Goal: Task Accomplishment & Management: Complete application form

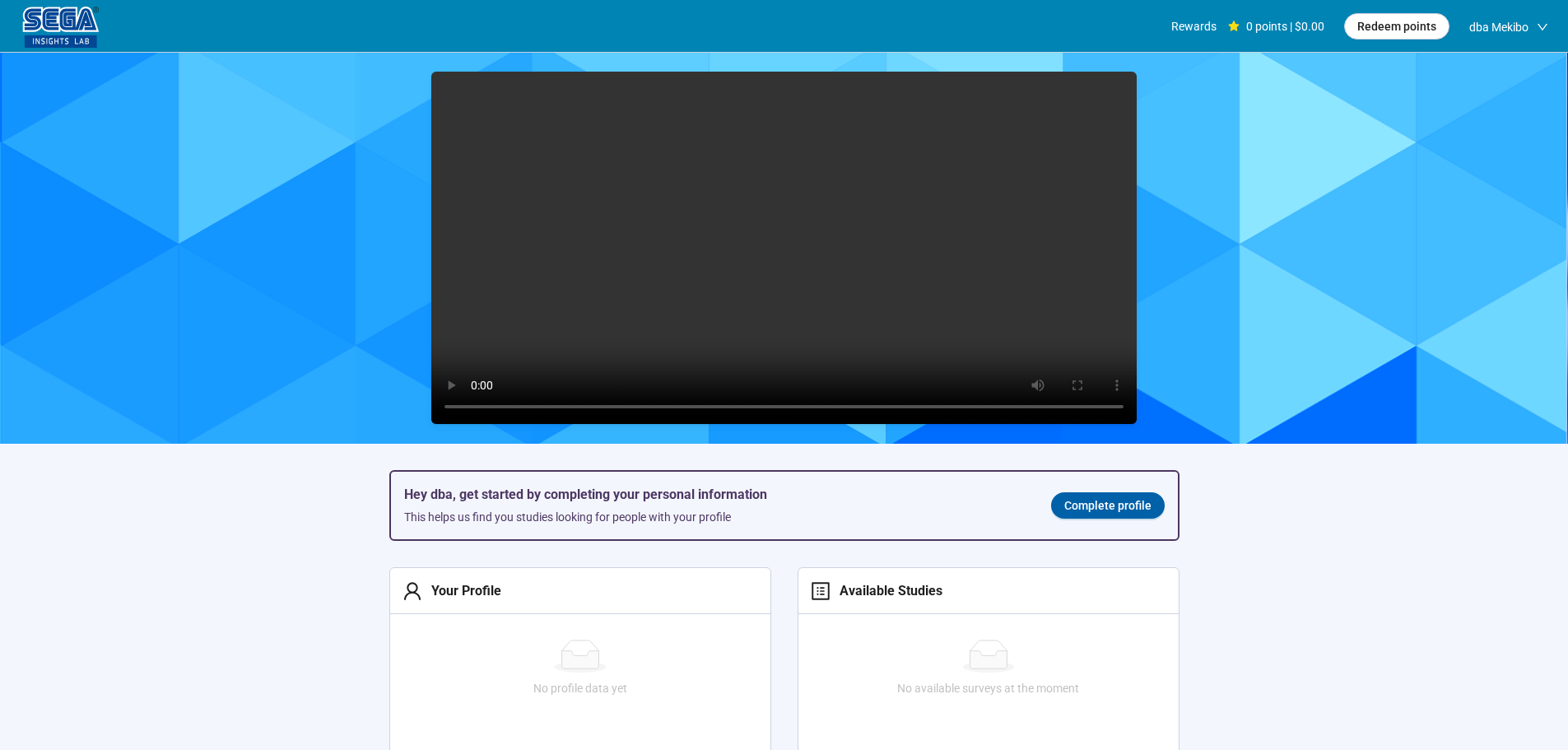
scroll to position [1, 0]
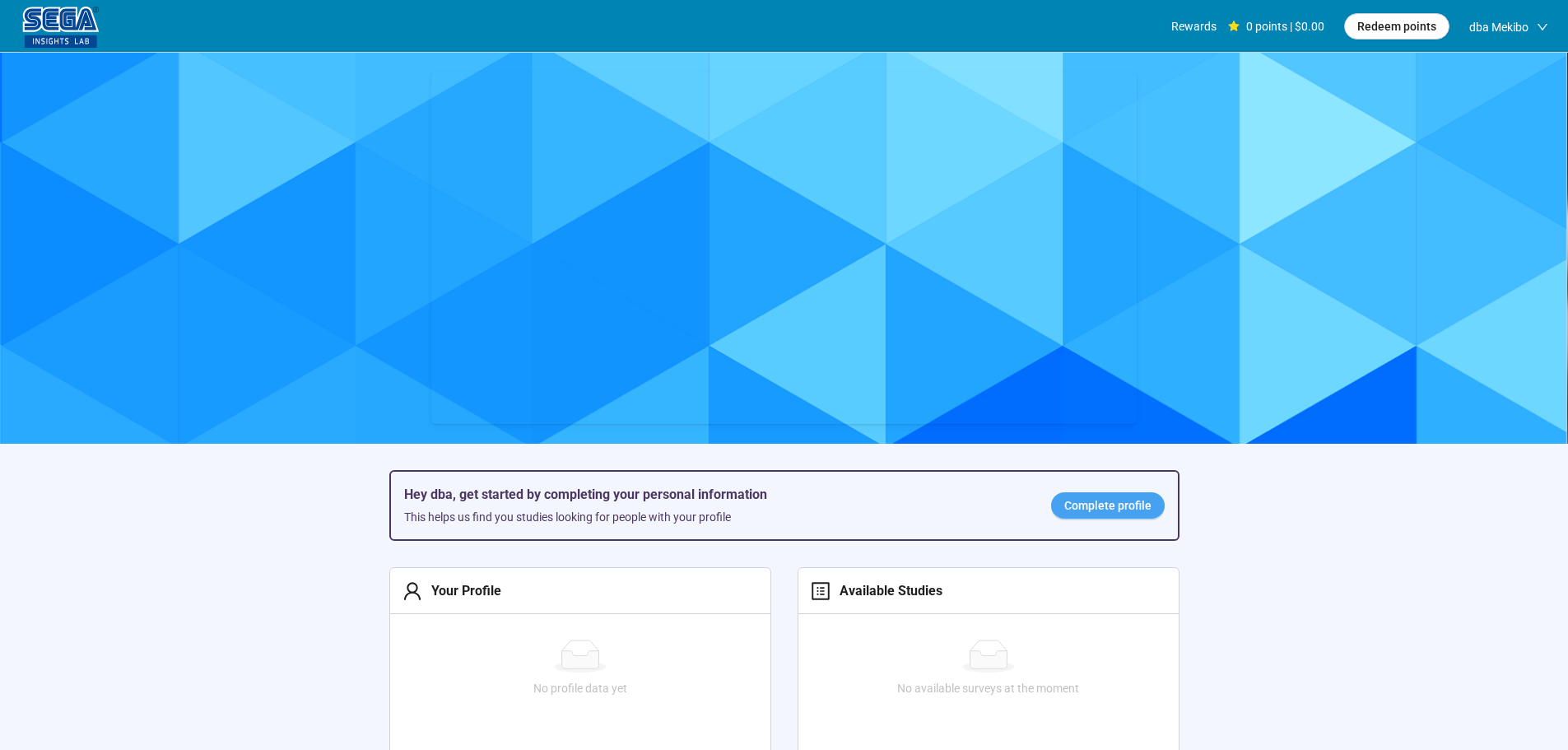
click at [1083, 513] on span "Complete profile" at bounding box center [1107, 505] width 87 height 18
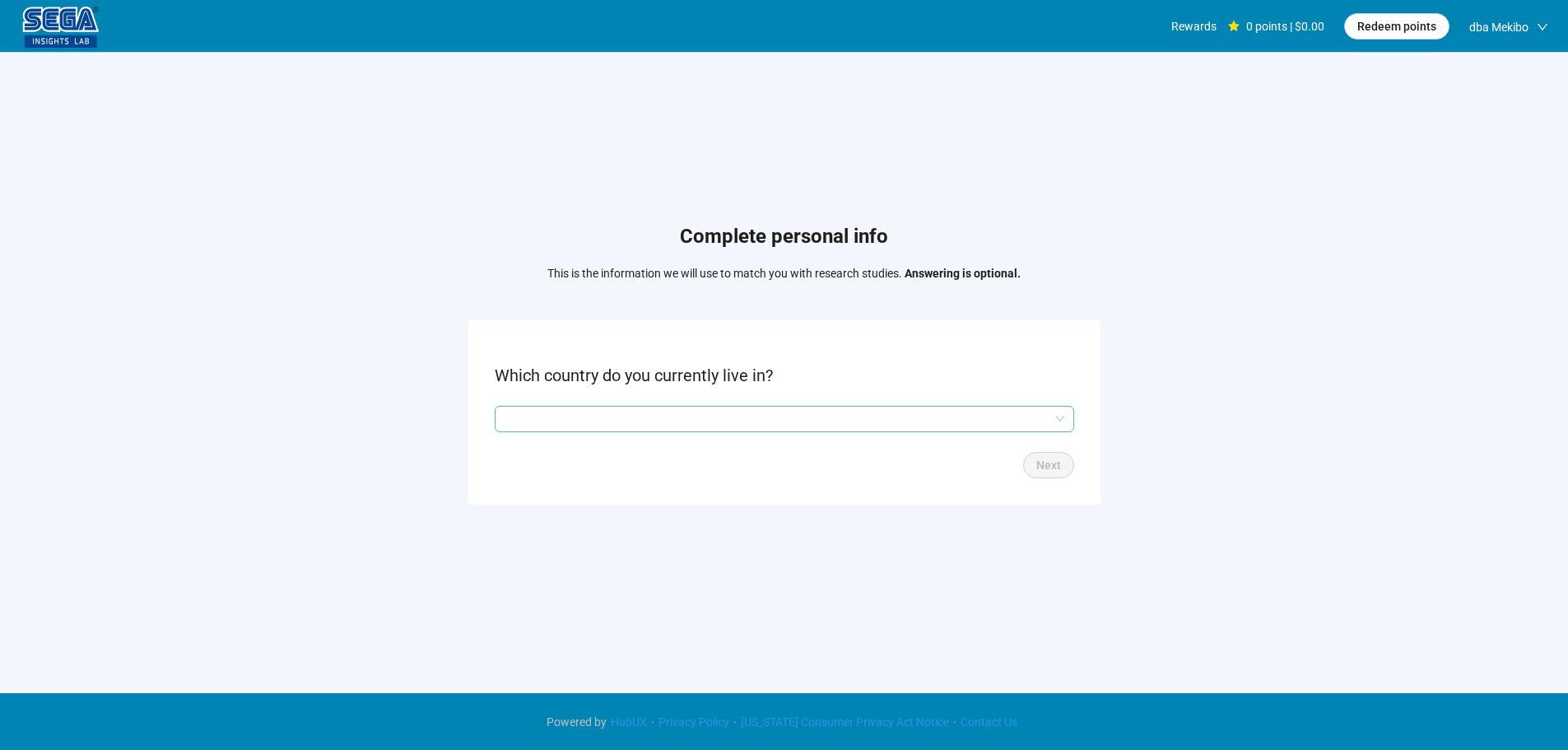
click at [601, 415] on input "search" at bounding box center [784, 418] width 560 height 25
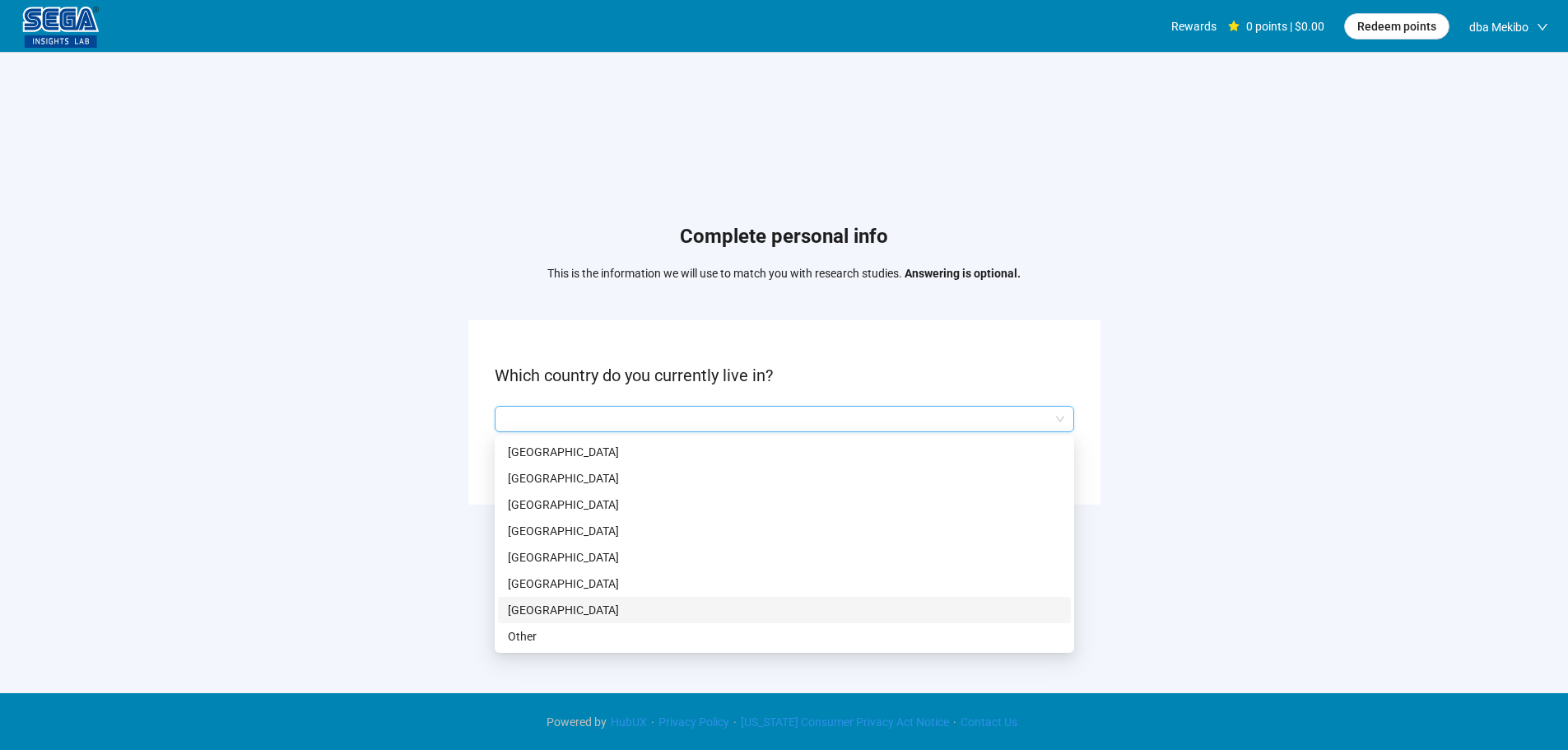
click at [602, 611] on p "[GEOGRAPHIC_DATA]" at bounding box center [784, 610] width 553 height 18
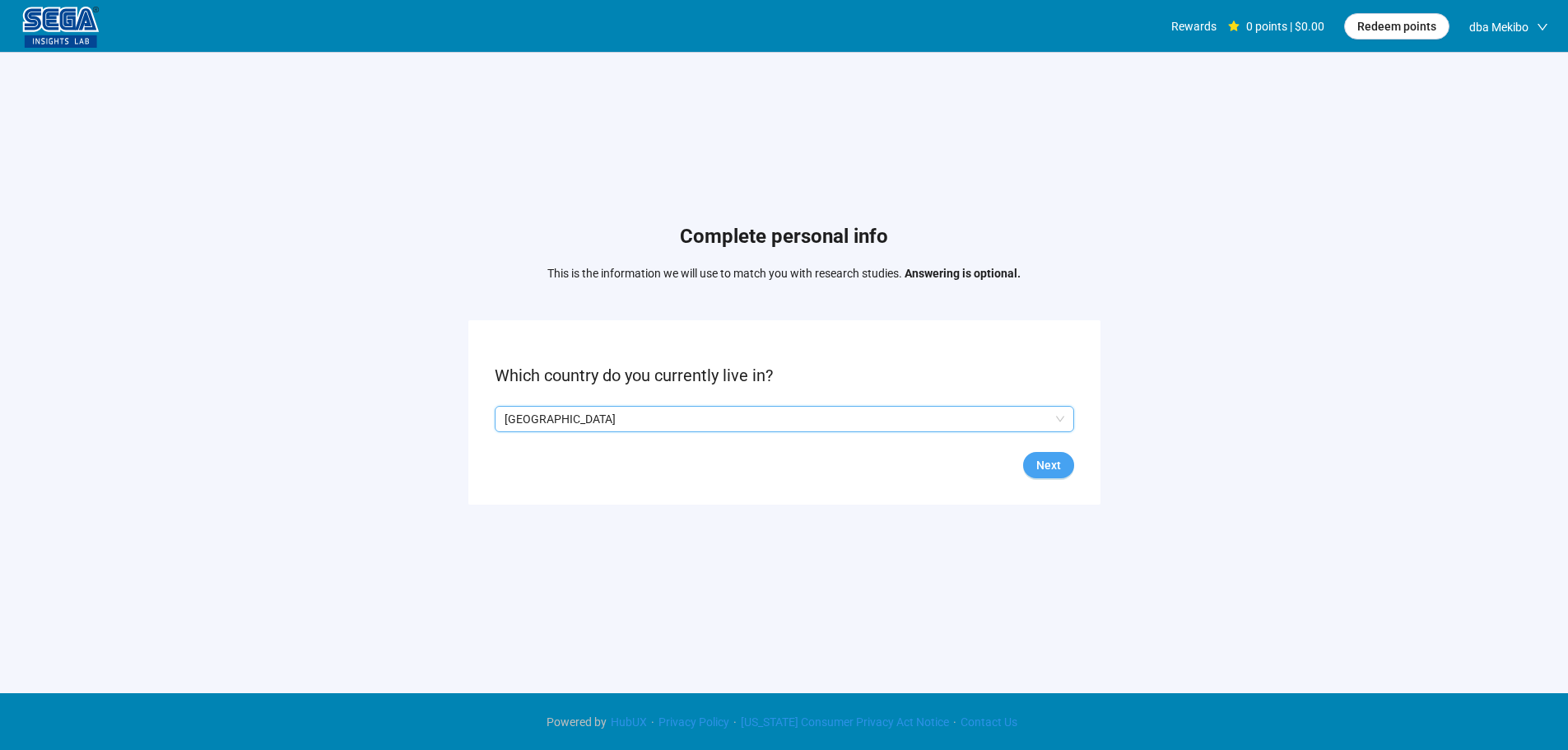
click at [1042, 459] on span "Next" at bounding box center [1048, 465] width 25 height 18
click at [604, 409] on input "search" at bounding box center [784, 418] width 560 height 25
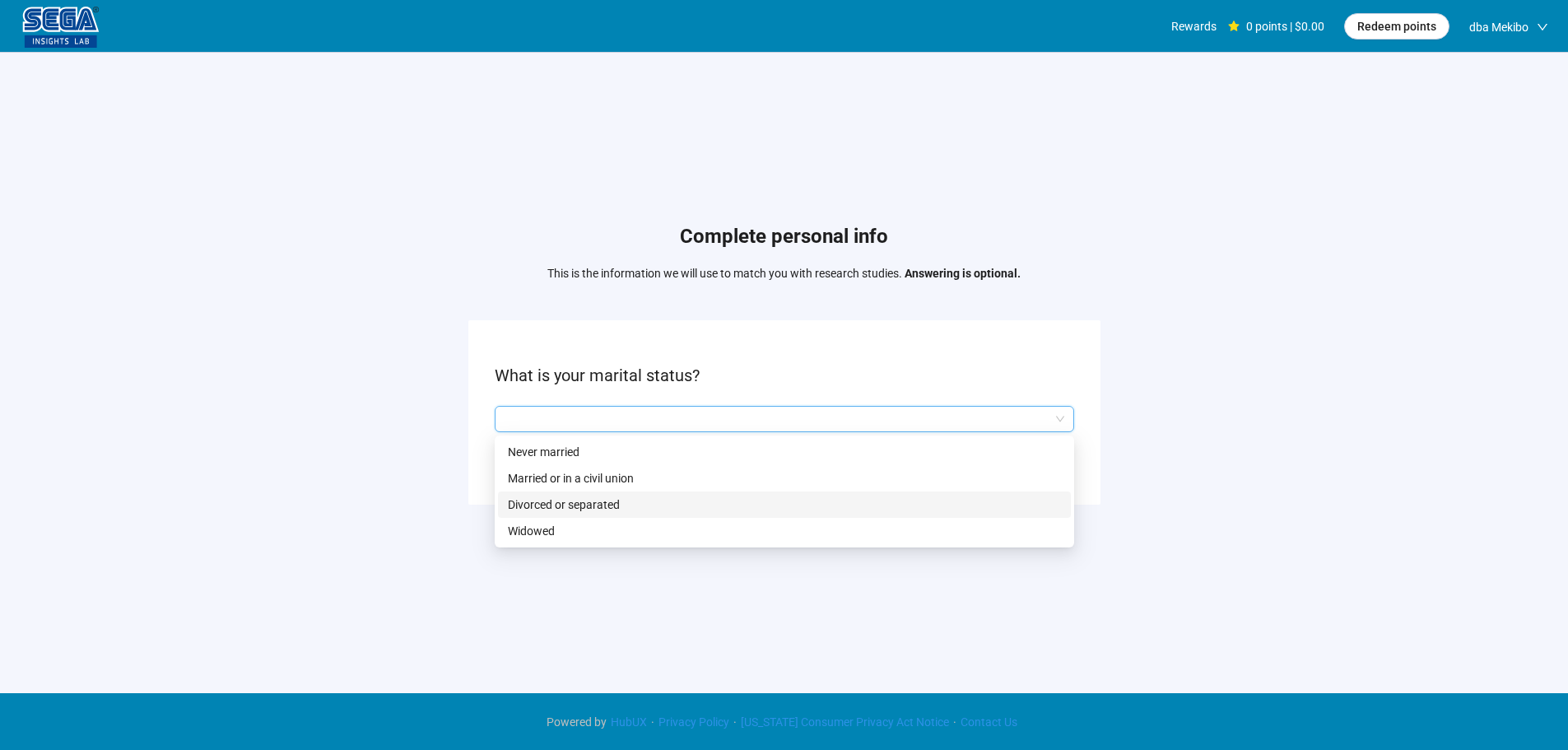
click at [550, 484] on p "Married or in a civil union" at bounding box center [784, 478] width 553 height 18
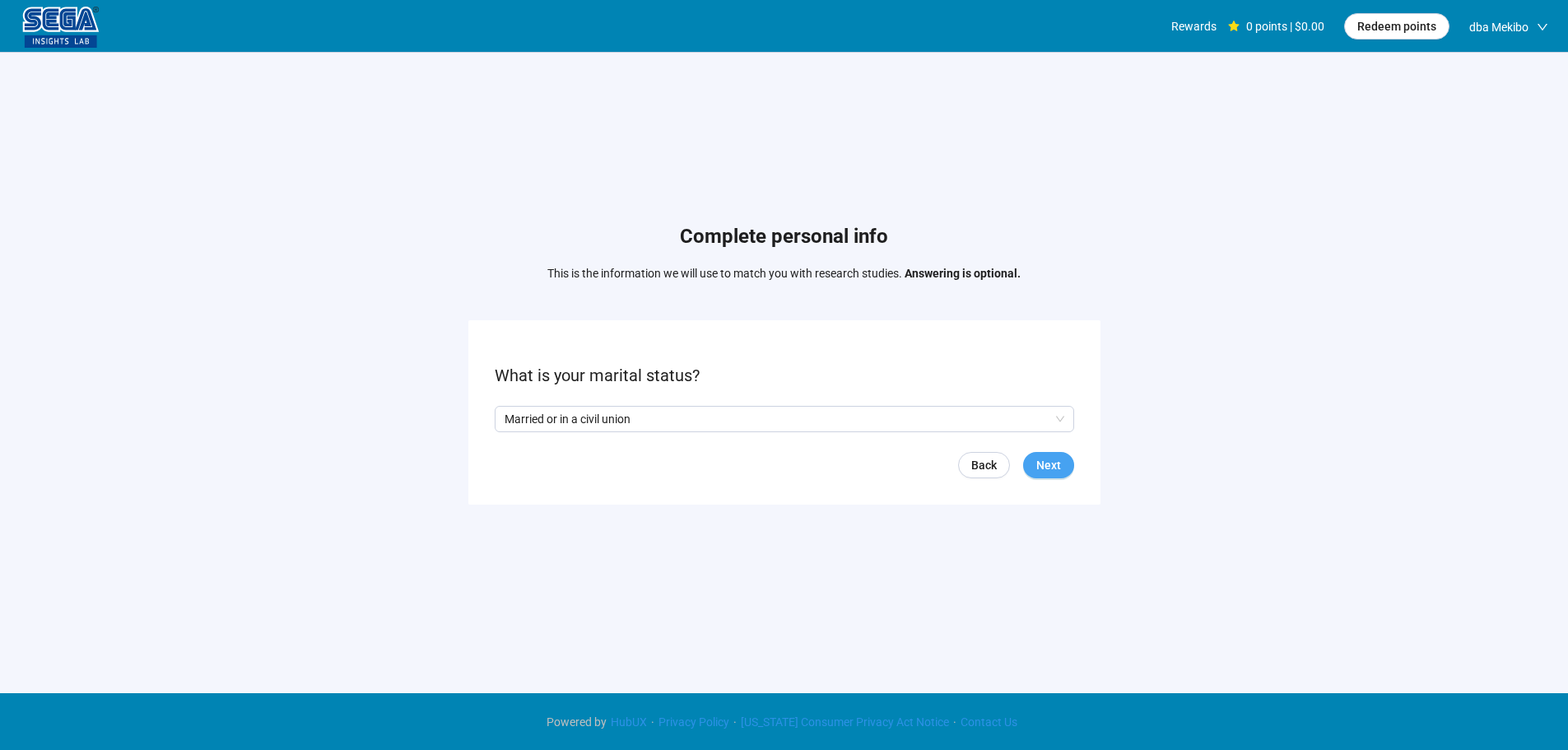
click at [1037, 474] on span "Next" at bounding box center [1048, 465] width 25 height 18
click at [587, 411] on input "search" at bounding box center [784, 418] width 560 height 25
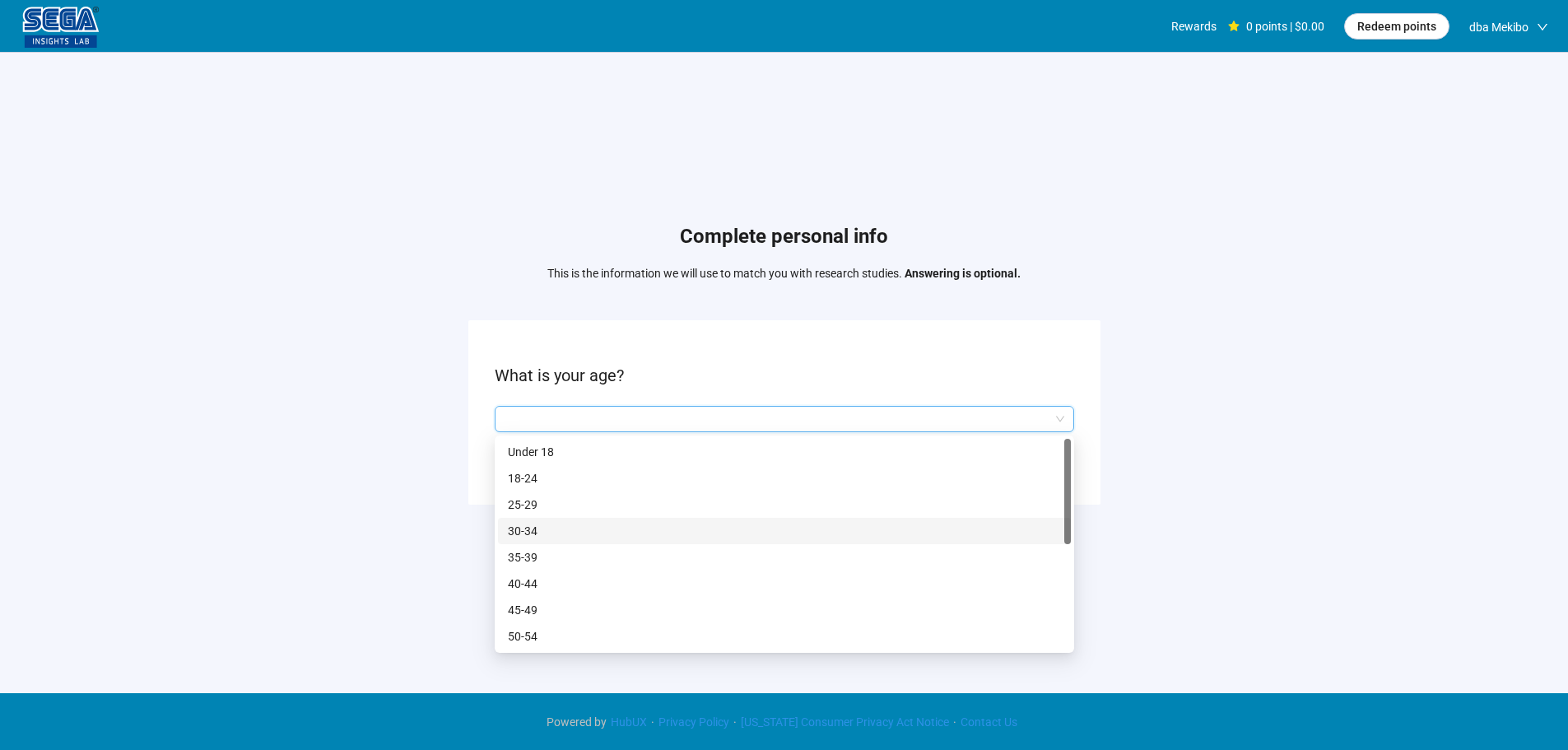
click at [540, 527] on p "30-34" at bounding box center [784, 531] width 553 height 18
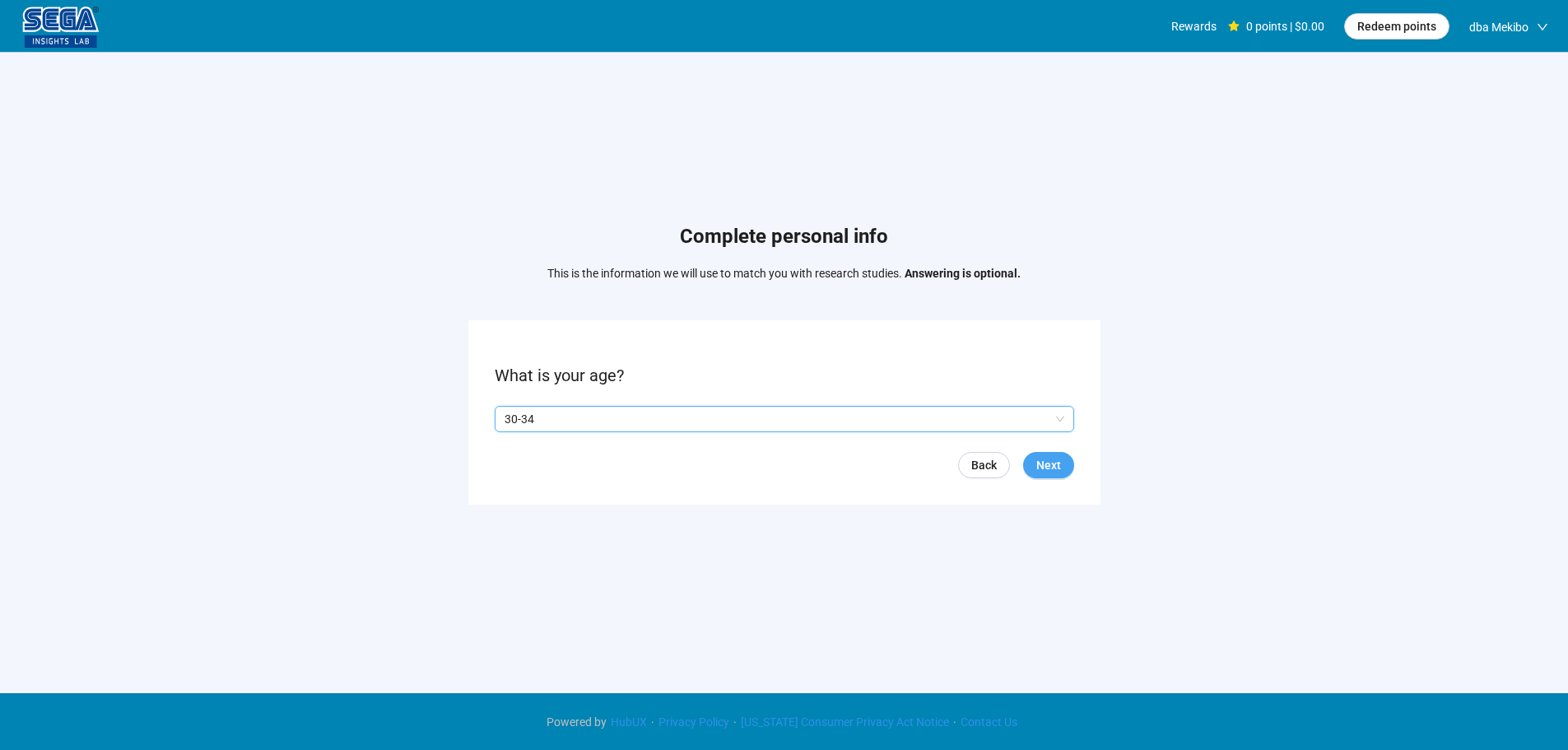
click at [1034, 463] on button "Next" at bounding box center [1049, 465] width 51 height 27
click at [492, 416] on form "Are you a homeowner? Yes No Back Next" at bounding box center [784, 412] width 632 height 184
click at [504, 413] on span at bounding box center [500, 418] width 13 height 13
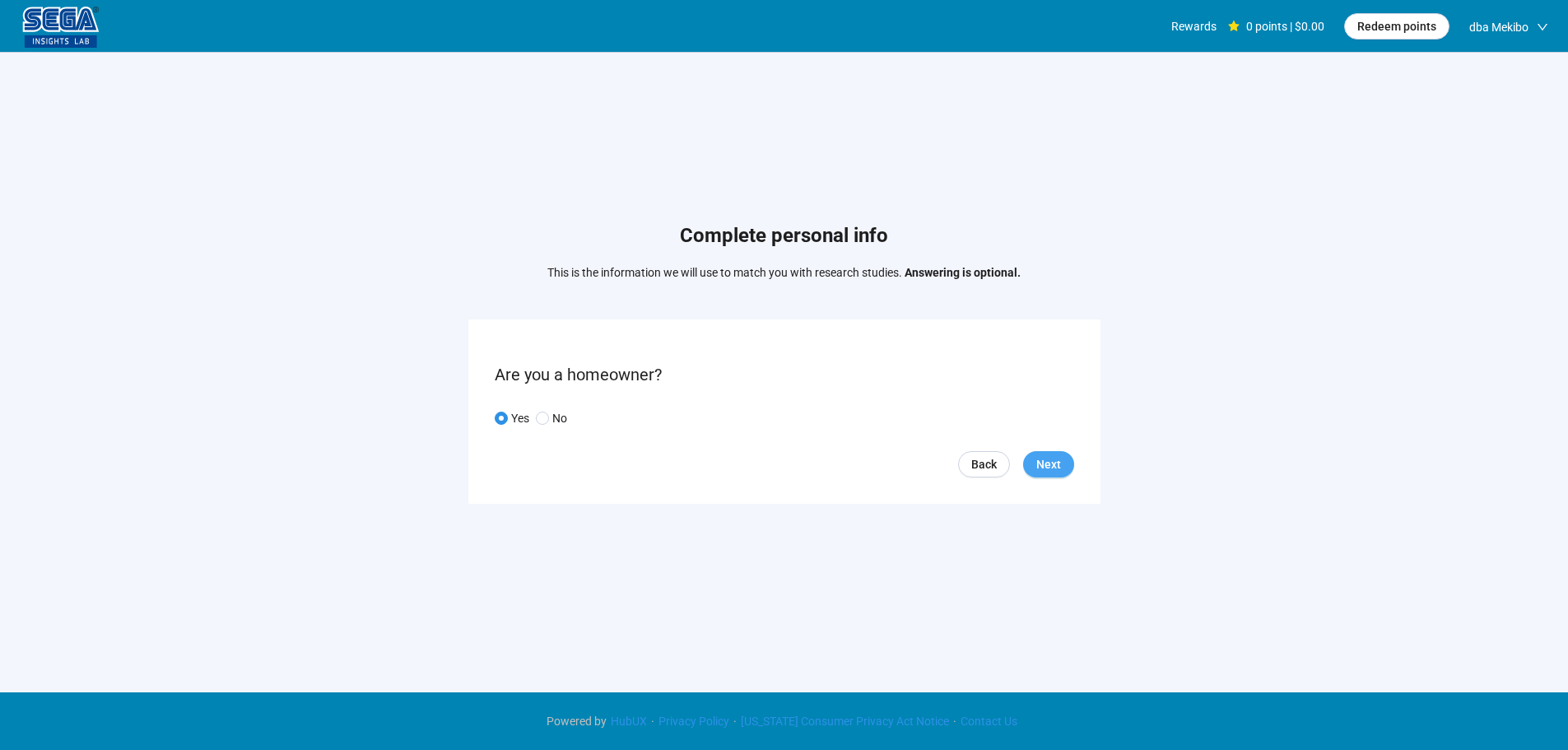
click at [1059, 460] on span "Next" at bounding box center [1048, 464] width 25 height 18
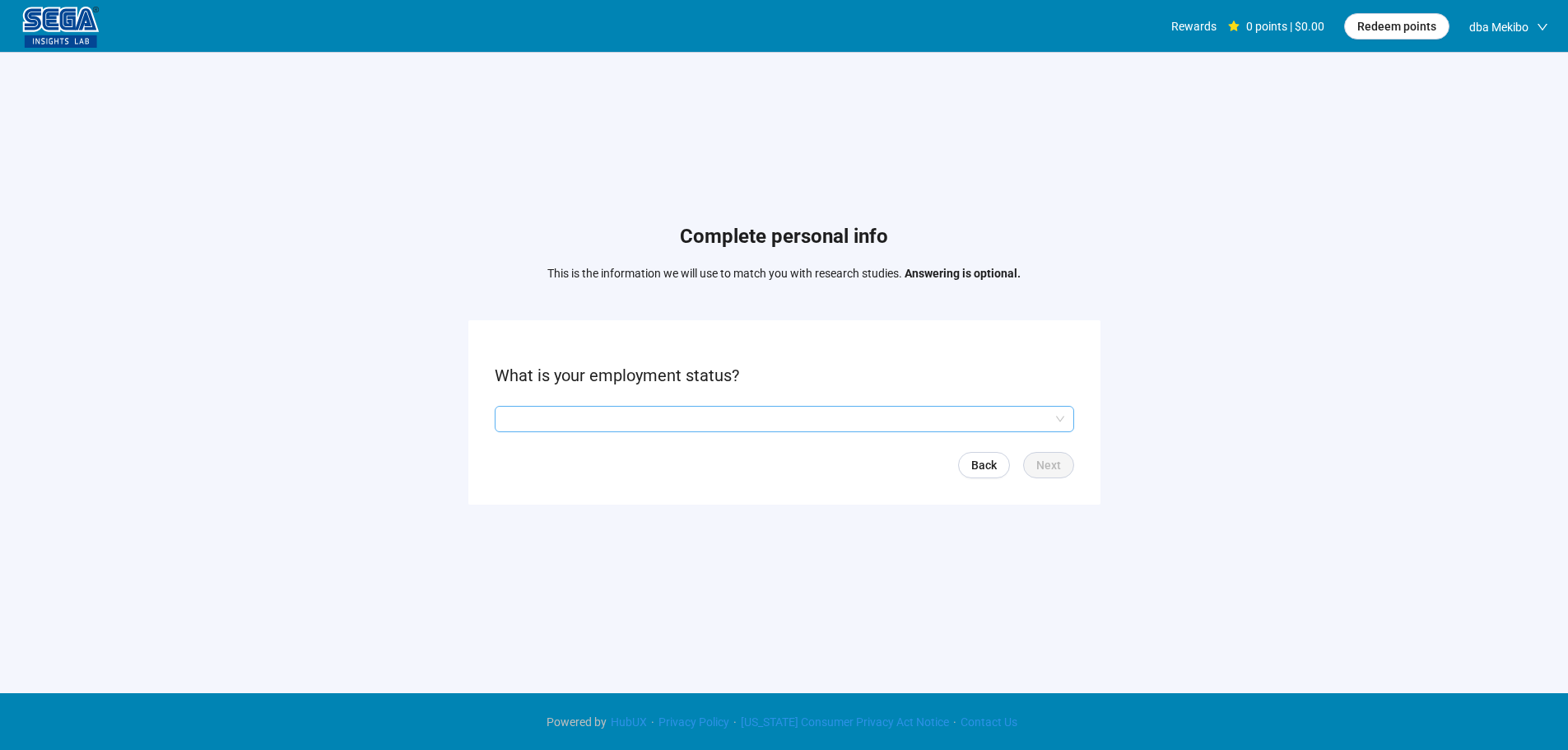
click at [530, 413] on input "search" at bounding box center [784, 418] width 560 height 25
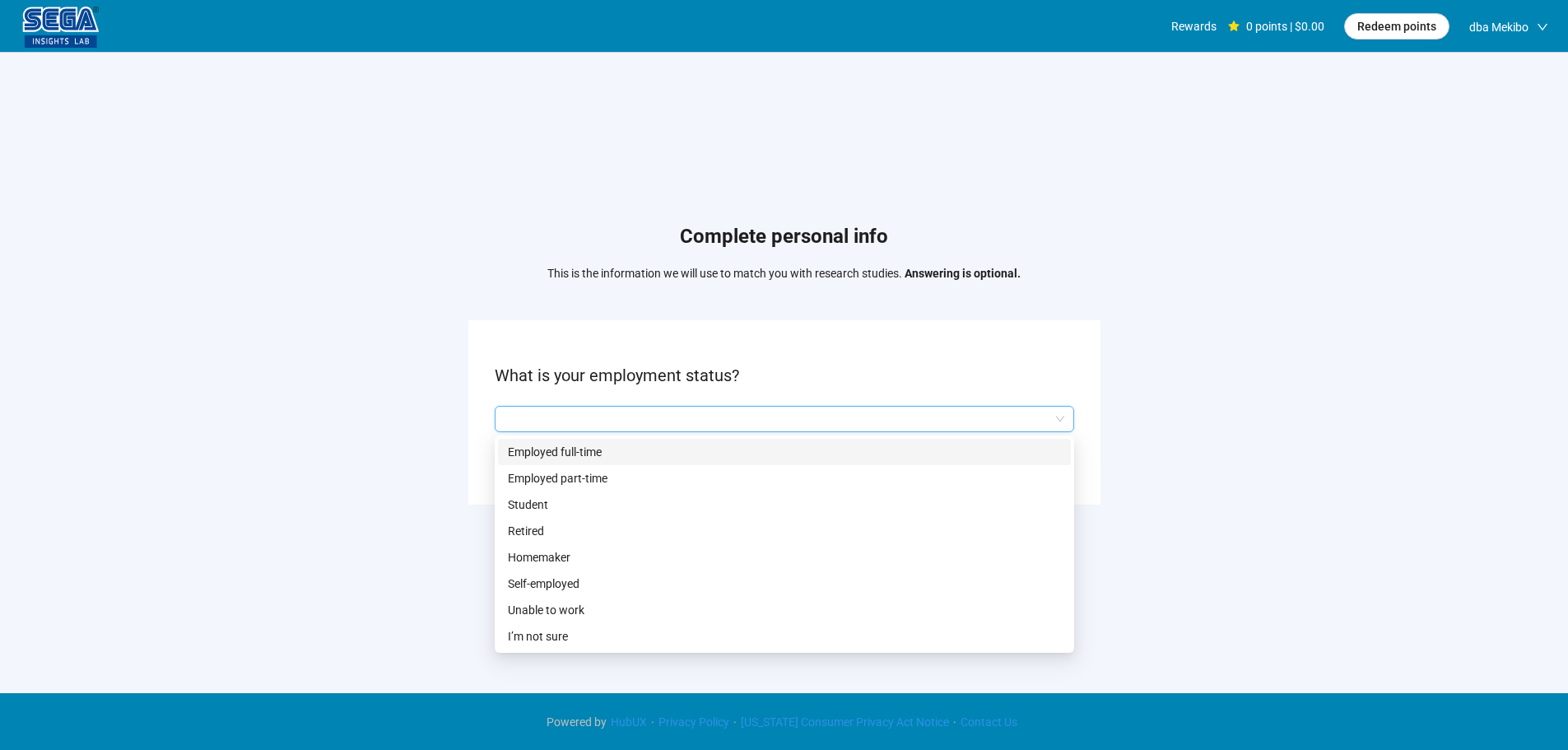
click at [530, 443] on p "Employed full-time" at bounding box center [784, 452] width 553 height 18
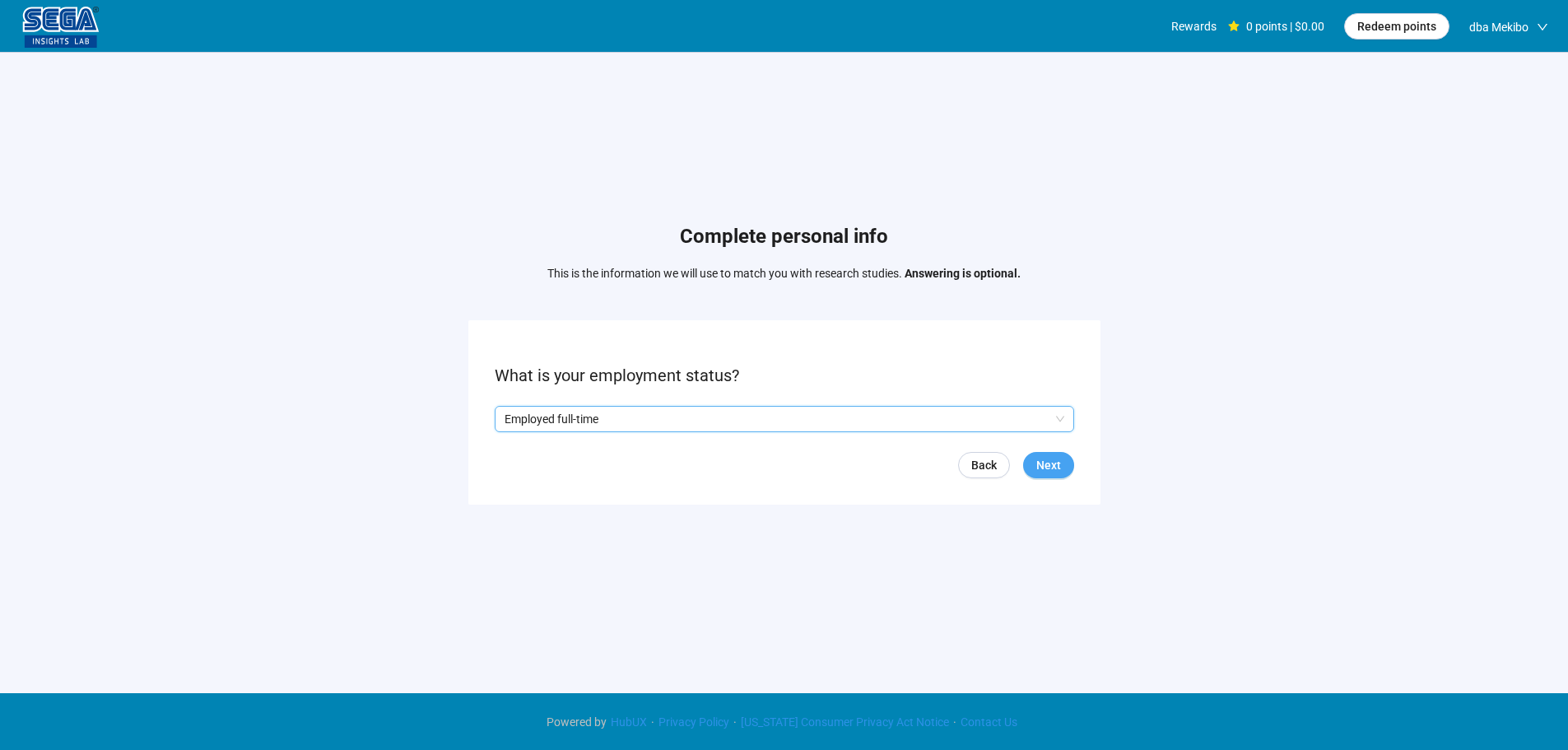
click at [1039, 458] on span "Next" at bounding box center [1048, 465] width 25 height 18
click at [588, 418] on input "search" at bounding box center [784, 418] width 560 height 25
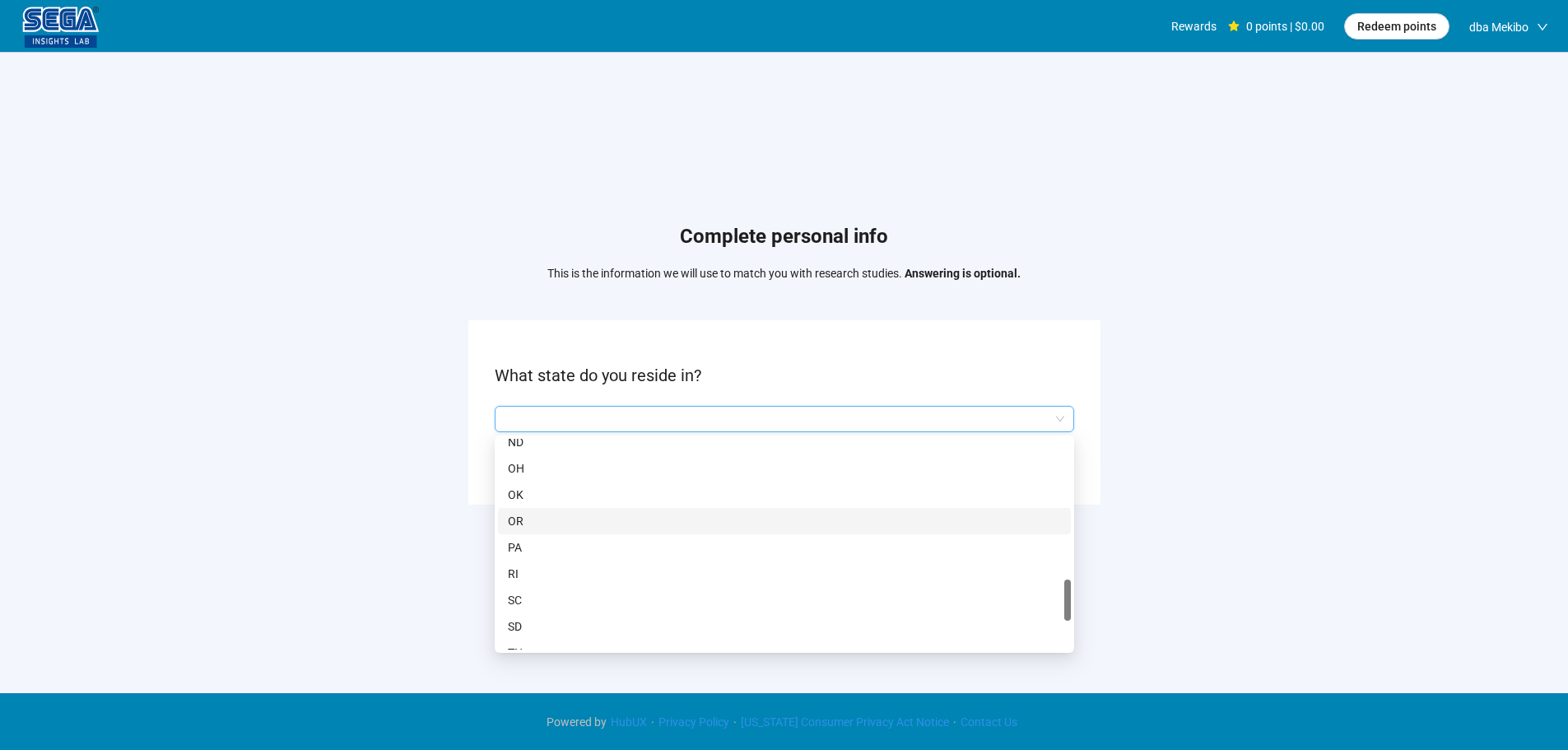
scroll to position [1070, 0]
drag, startPoint x: 534, startPoint y: 506, endPoint x: 547, endPoint y: 522, distance: 20.6
click at [535, 505] on p "[GEOGRAPHIC_DATA]" at bounding box center [784, 514] width 553 height 18
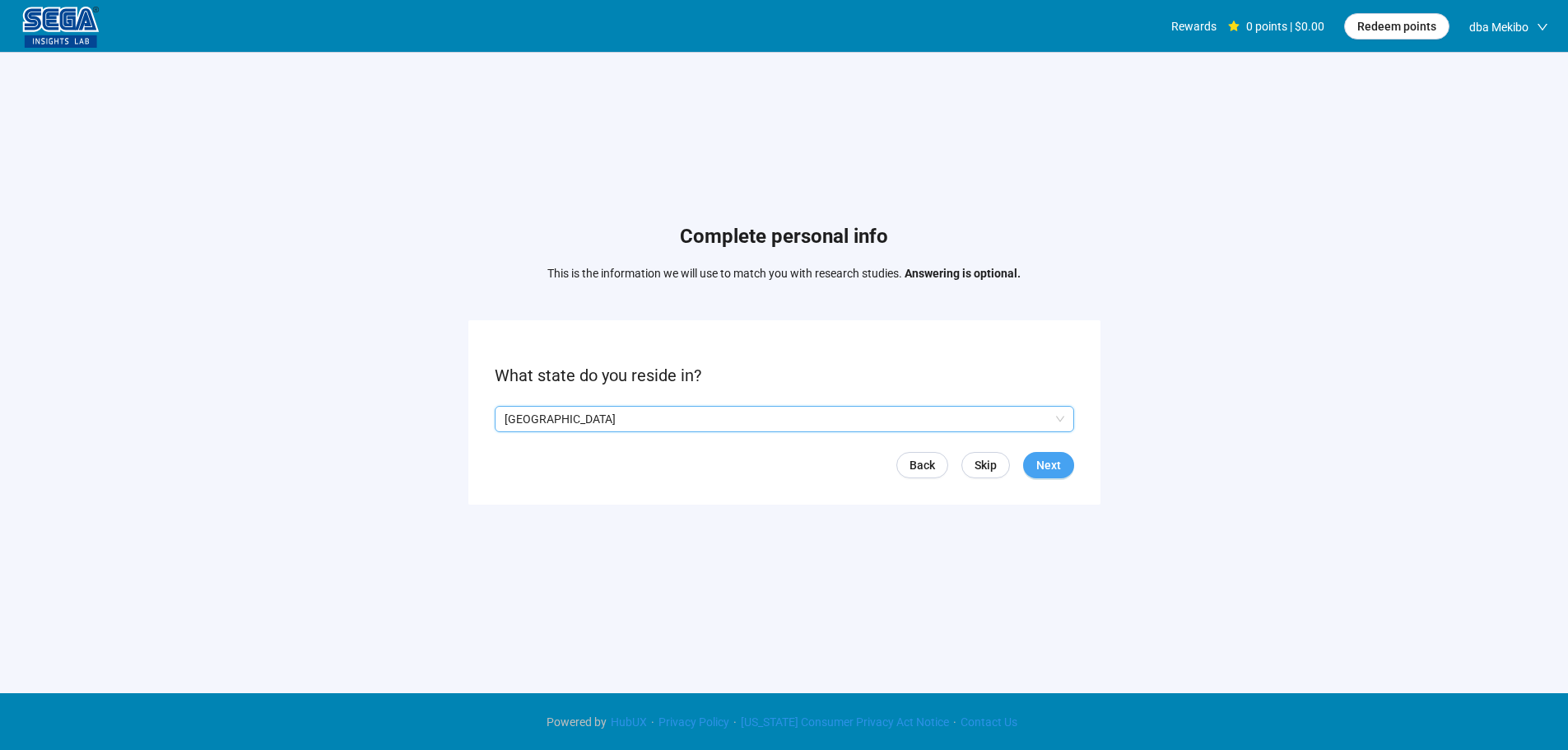
click at [1058, 468] on span "Next" at bounding box center [1048, 465] width 25 height 18
click at [558, 407] on input "search" at bounding box center [784, 418] width 560 height 25
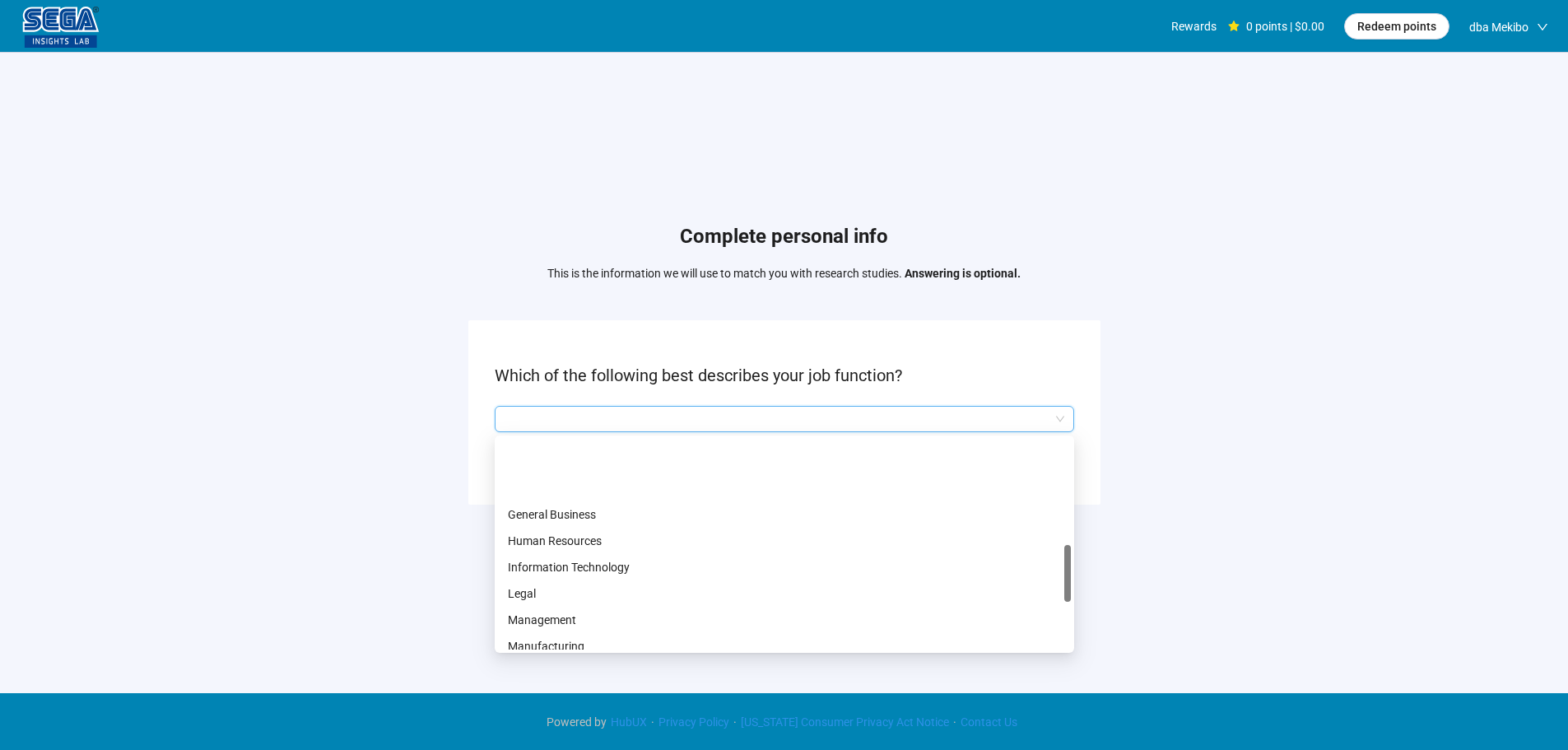
scroll to position [493, 0]
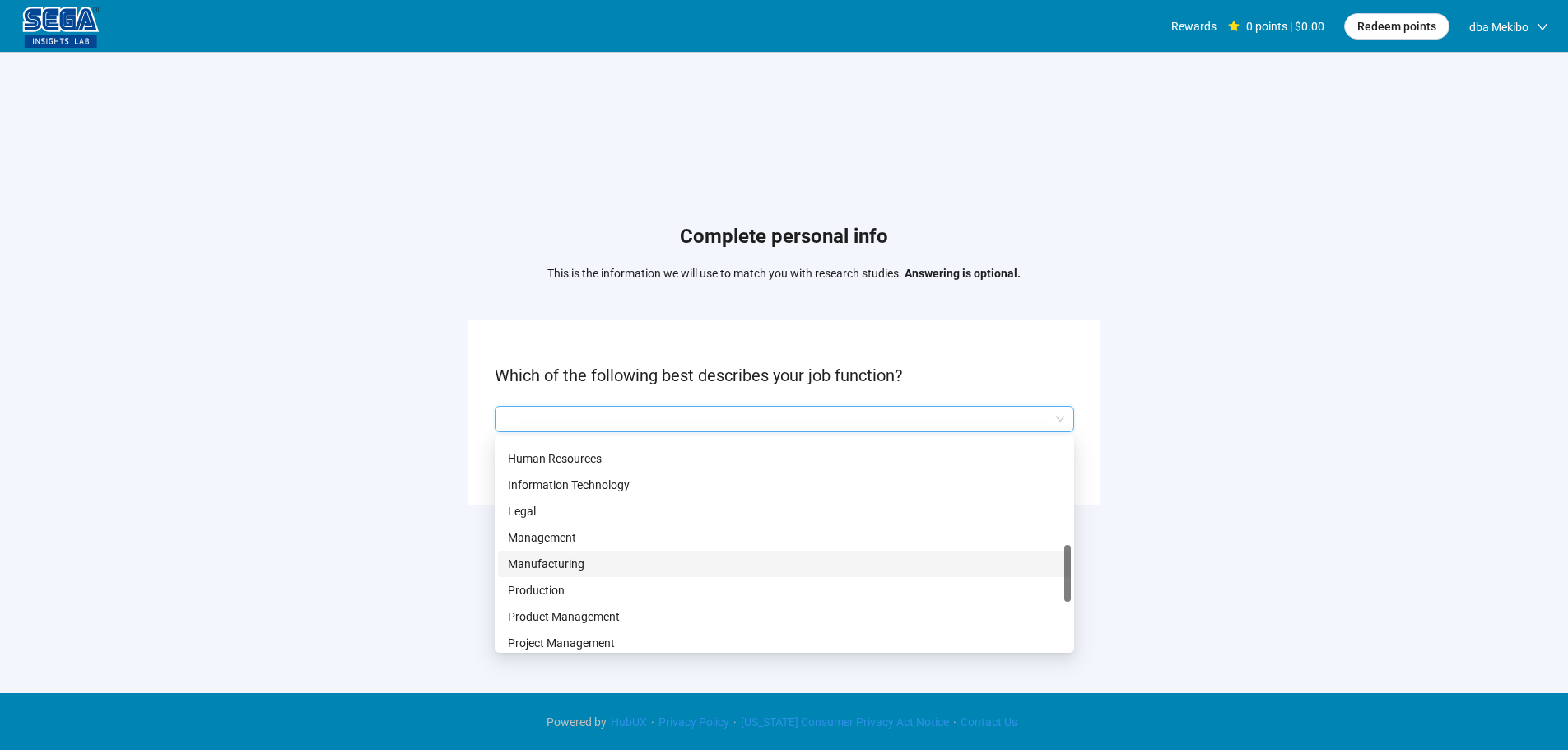
click at [567, 570] on p "Manufacturing" at bounding box center [784, 563] width 553 height 18
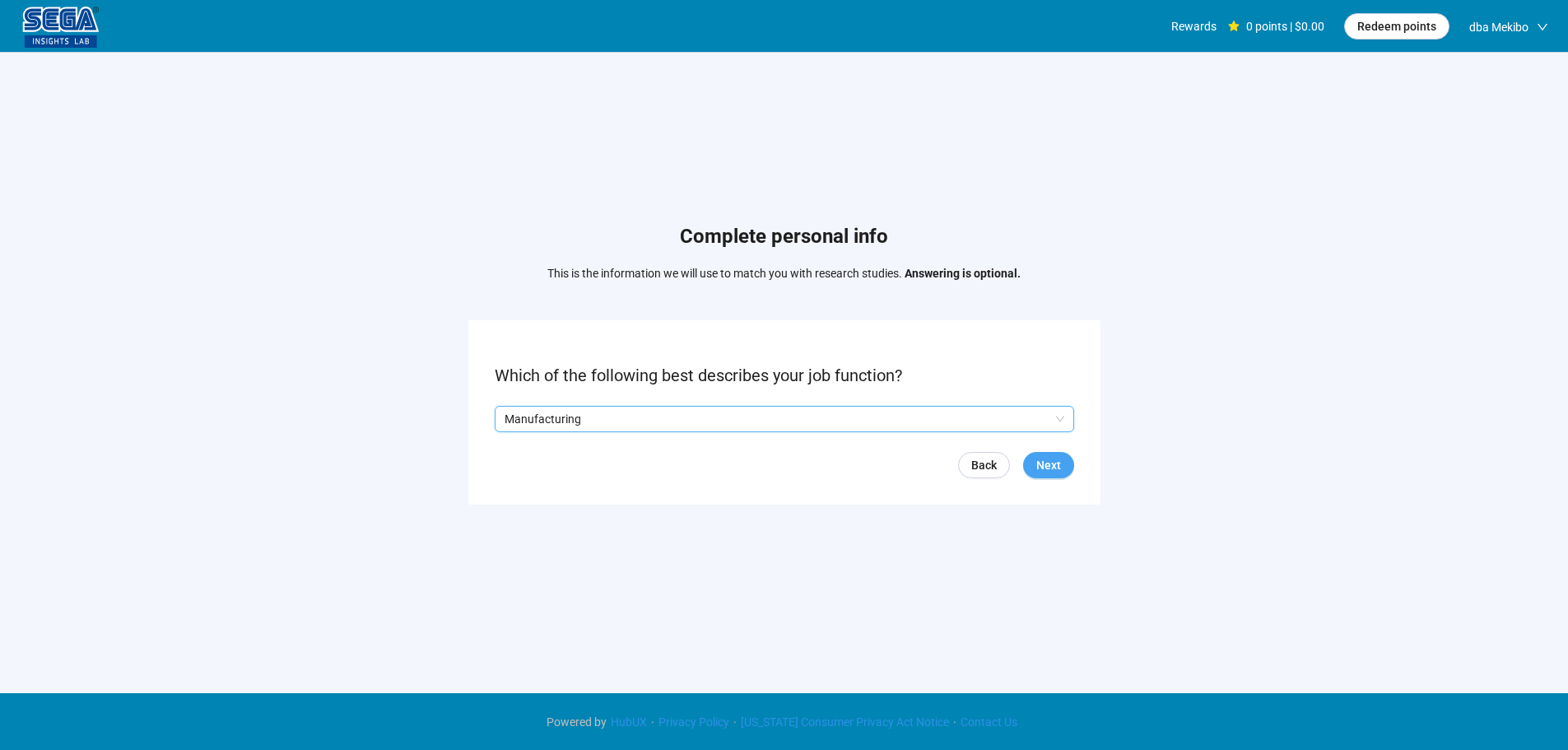
click at [1058, 457] on span "Next" at bounding box center [1048, 465] width 25 height 18
click at [590, 403] on form "What is your household income? Back Next" at bounding box center [784, 412] width 632 height 184
click at [588, 413] on input "search" at bounding box center [784, 418] width 560 height 25
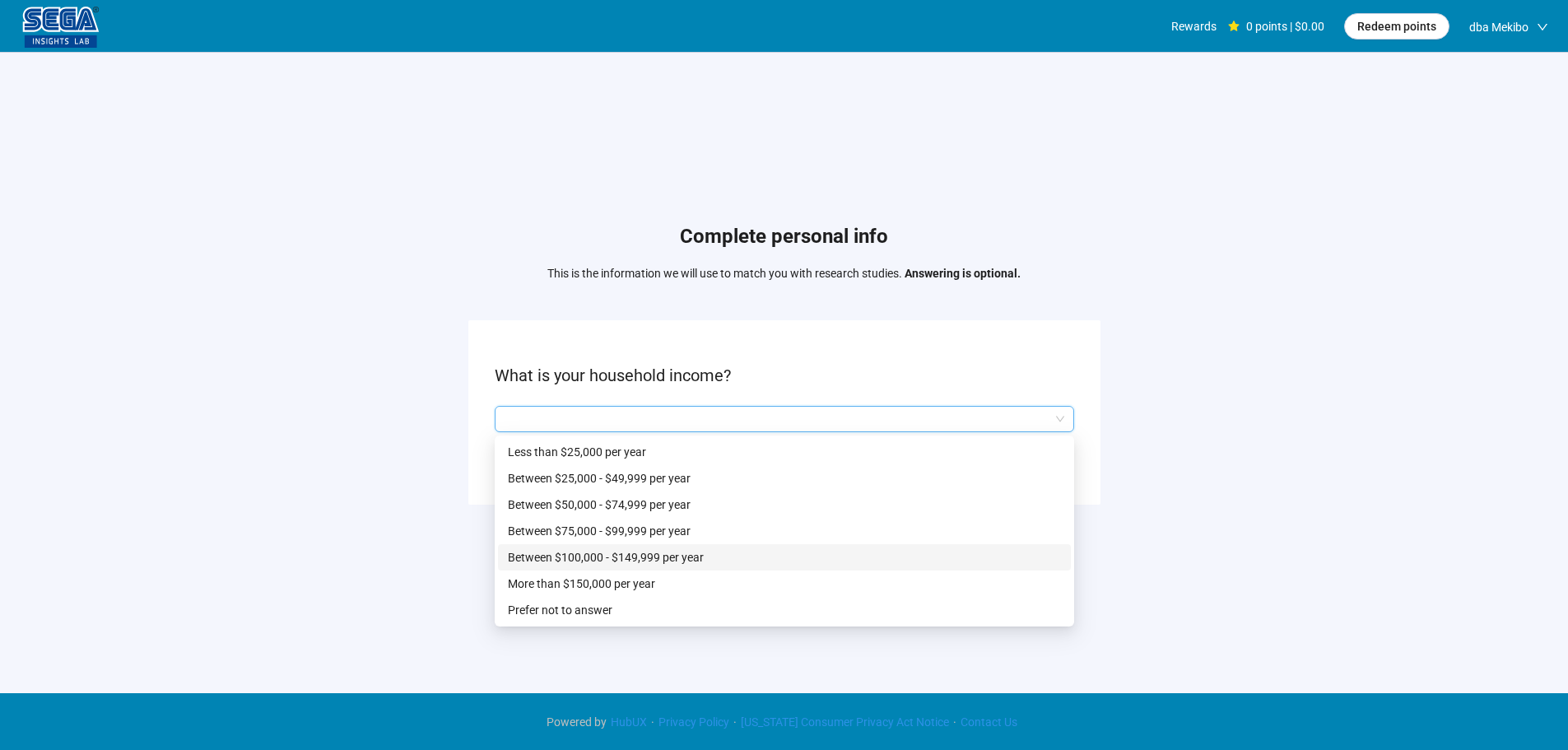
click at [572, 556] on p "Between $100,000 - $149,999 per year" at bounding box center [784, 557] width 553 height 18
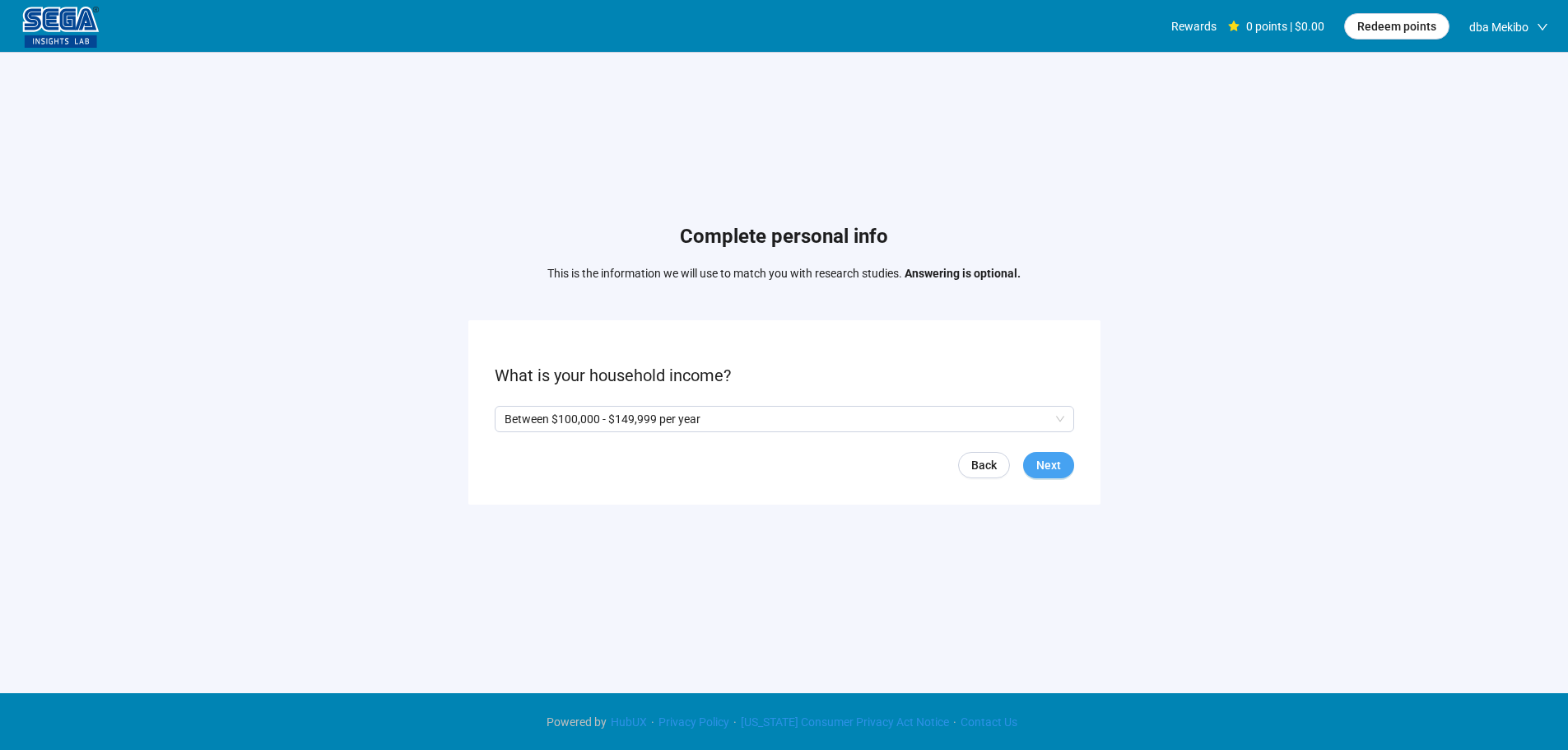
click at [1044, 459] on span "Next" at bounding box center [1048, 465] width 25 height 18
click at [504, 418] on span at bounding box center [500, 418] width 13 height 13
click at [515, 421] on p "Yes" at bounding box center [520, 418] width 18 height 18
click at [1035, 456] on button "Next" at bounding box center [1049, 465] width 51 height 27
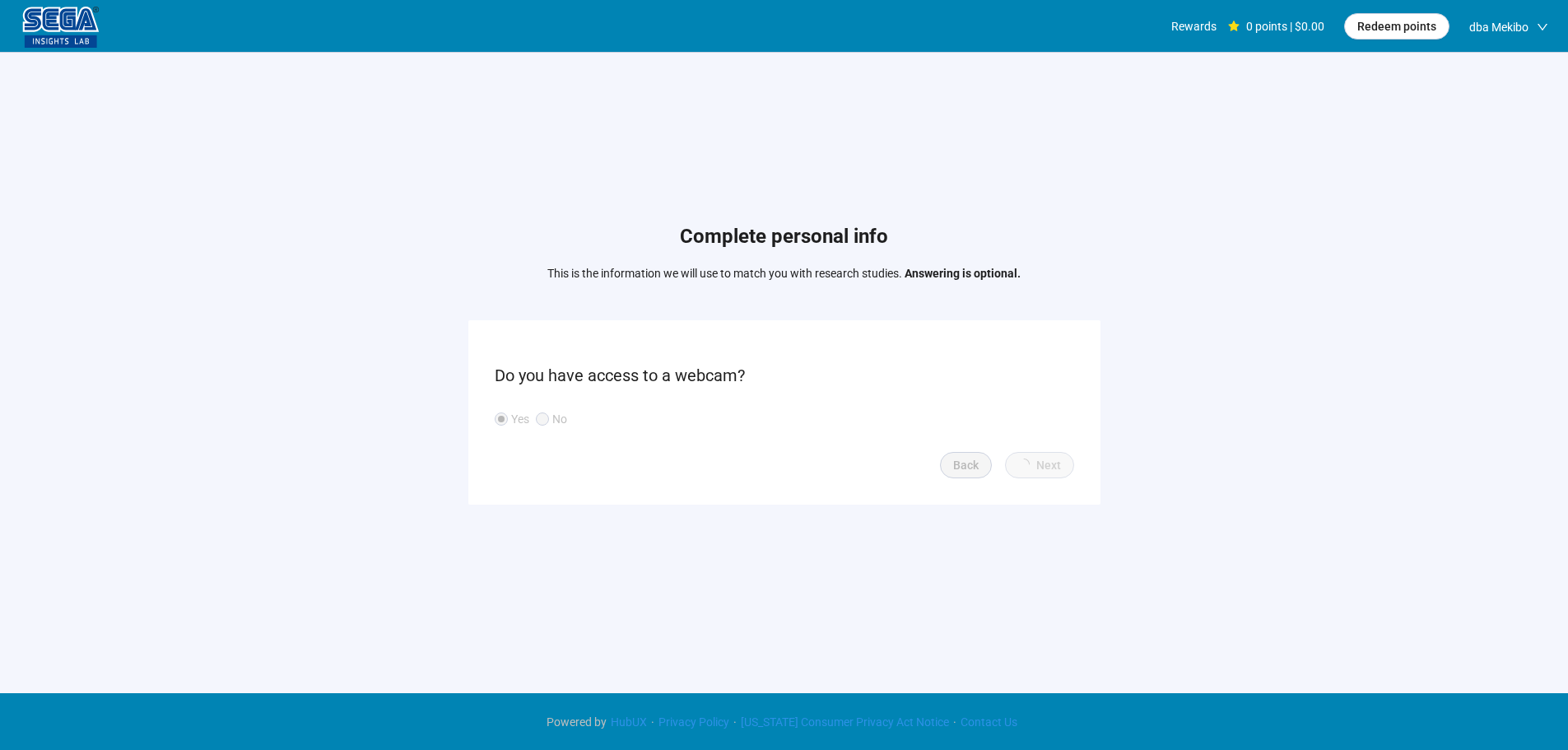
scroll to position [1, 0]
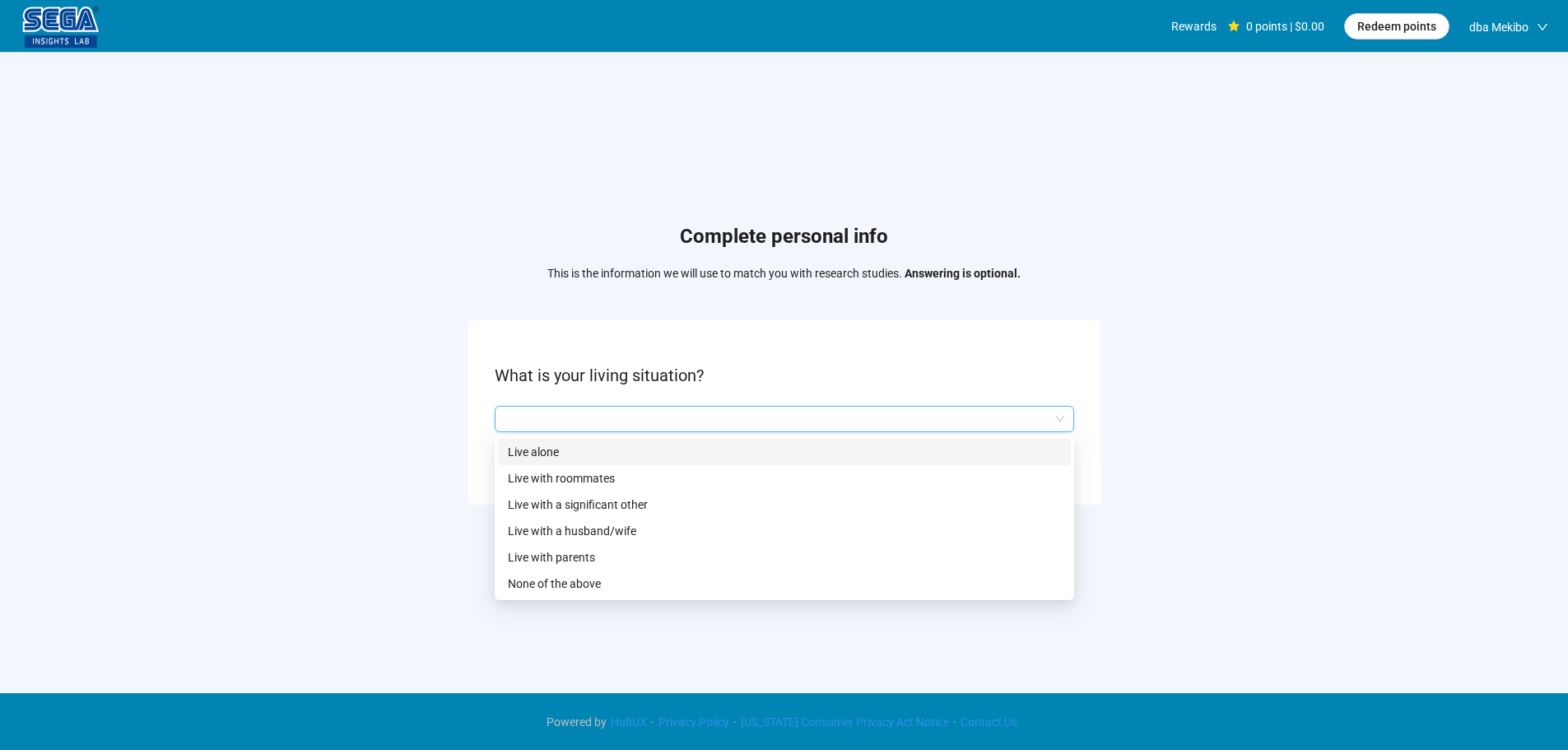
click at [566, 421] on input "search" at bounding box center [784, 418] width 560 height 25
drag, startPoint x: 600, startPoint y: 527, endPoint x: 616, endPoint y: 521, distance: 17.1
click at [601, 527] on p "Live with a husband/wife" at bounding box center [784, 531] width 553 height 18
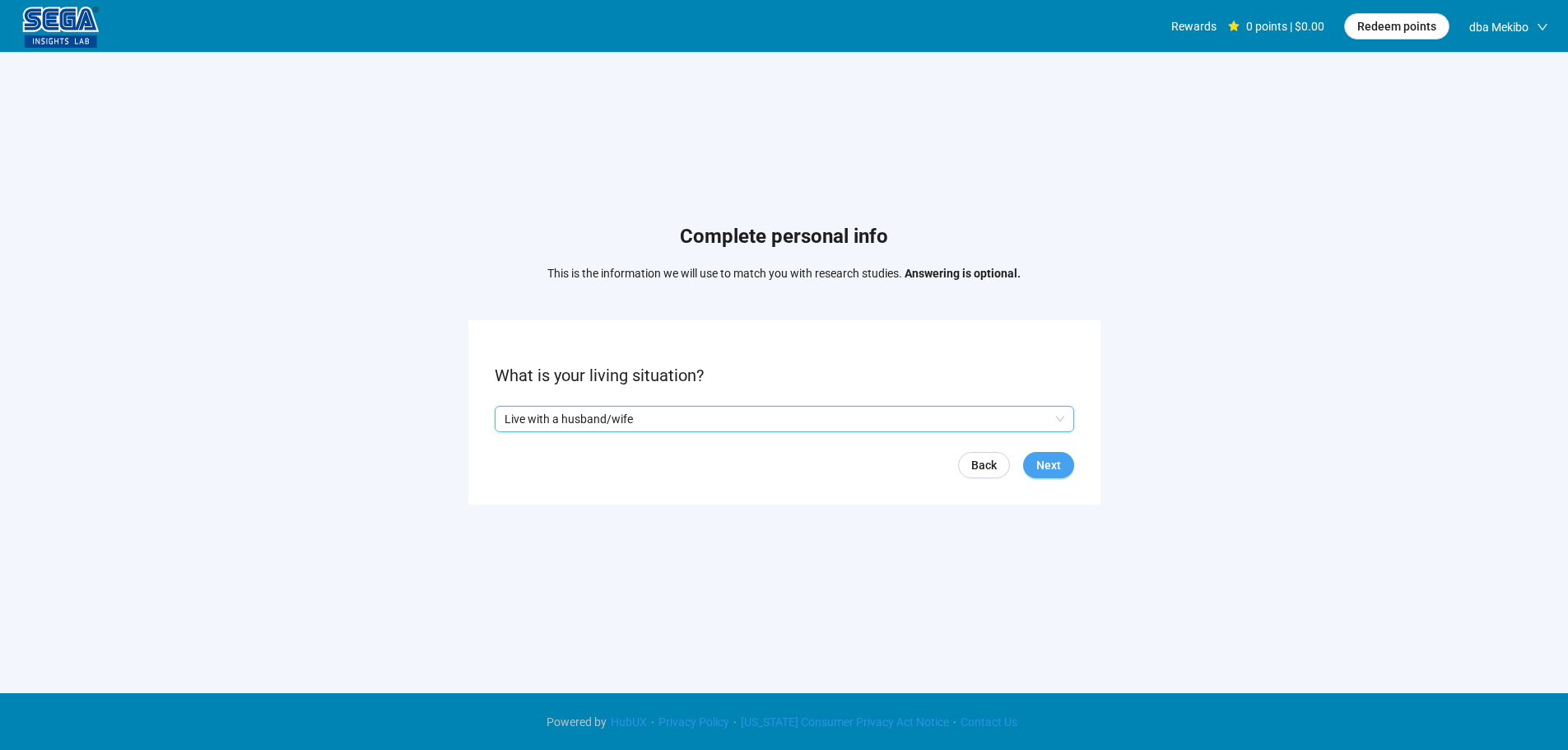
click at [1055, 466] on span "Next" at bounding box center [1048, 465] width 25 height 18
click at [581, 418] on input "search" at bounding box center [784, 418] width 560 height 25
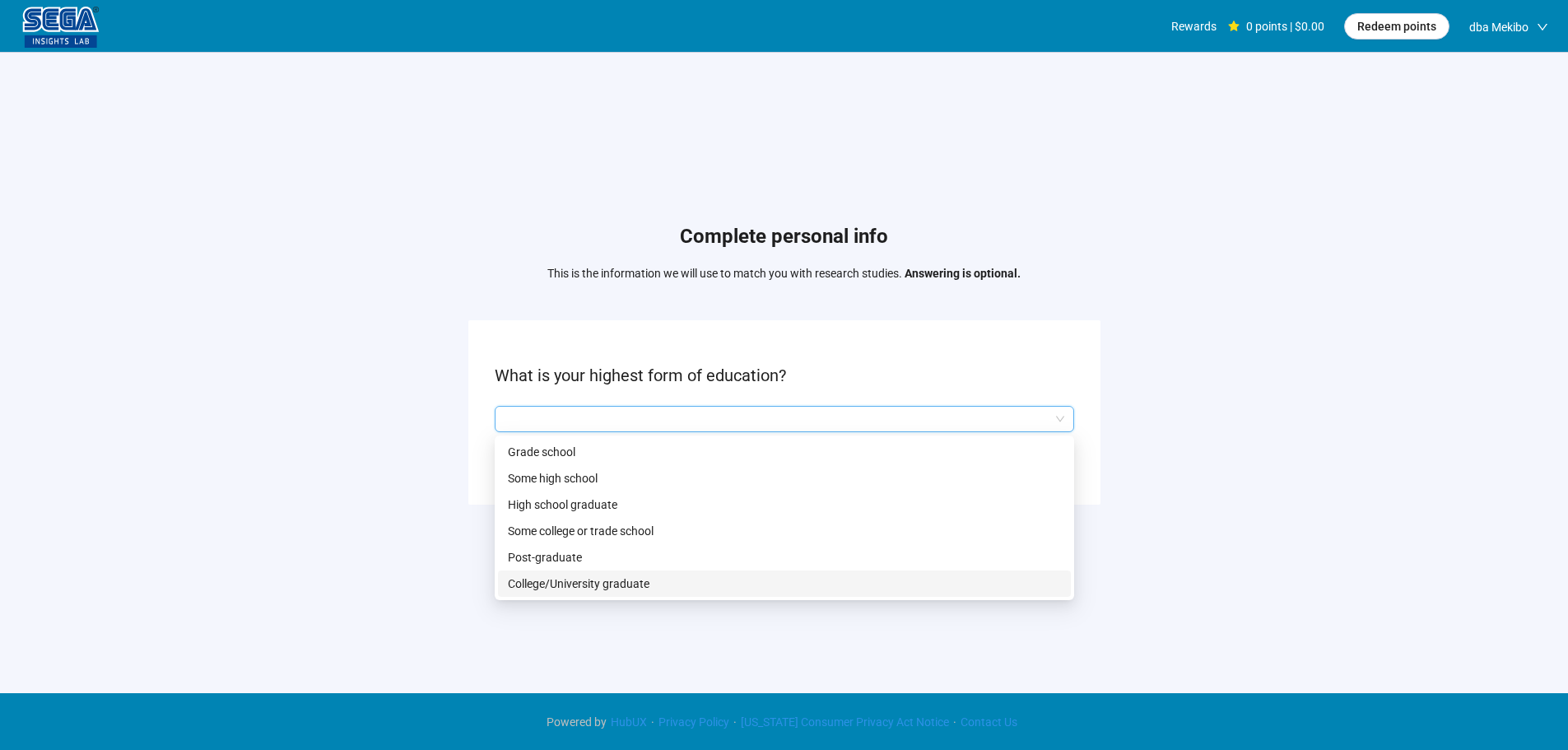
click at [560, 580] on p "College/University graduate" at bounding box center [784, 583] width 553 height 18
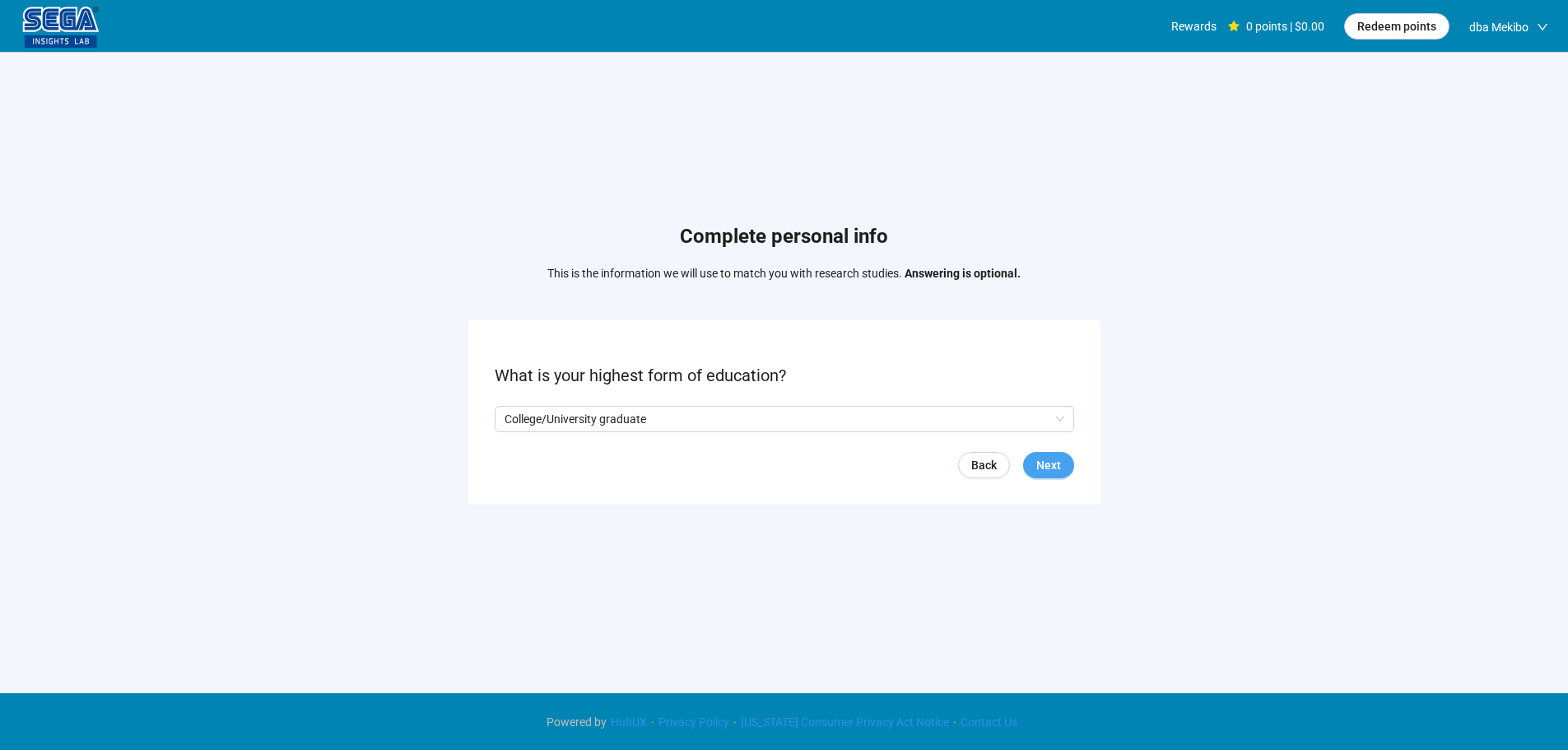
click at [1060, 456] on span "Next" at bounding box center [1048, 465] width 25 height 18
click at [627, 421] on input "search" at bounding box center [784, 418] width 560 height 25
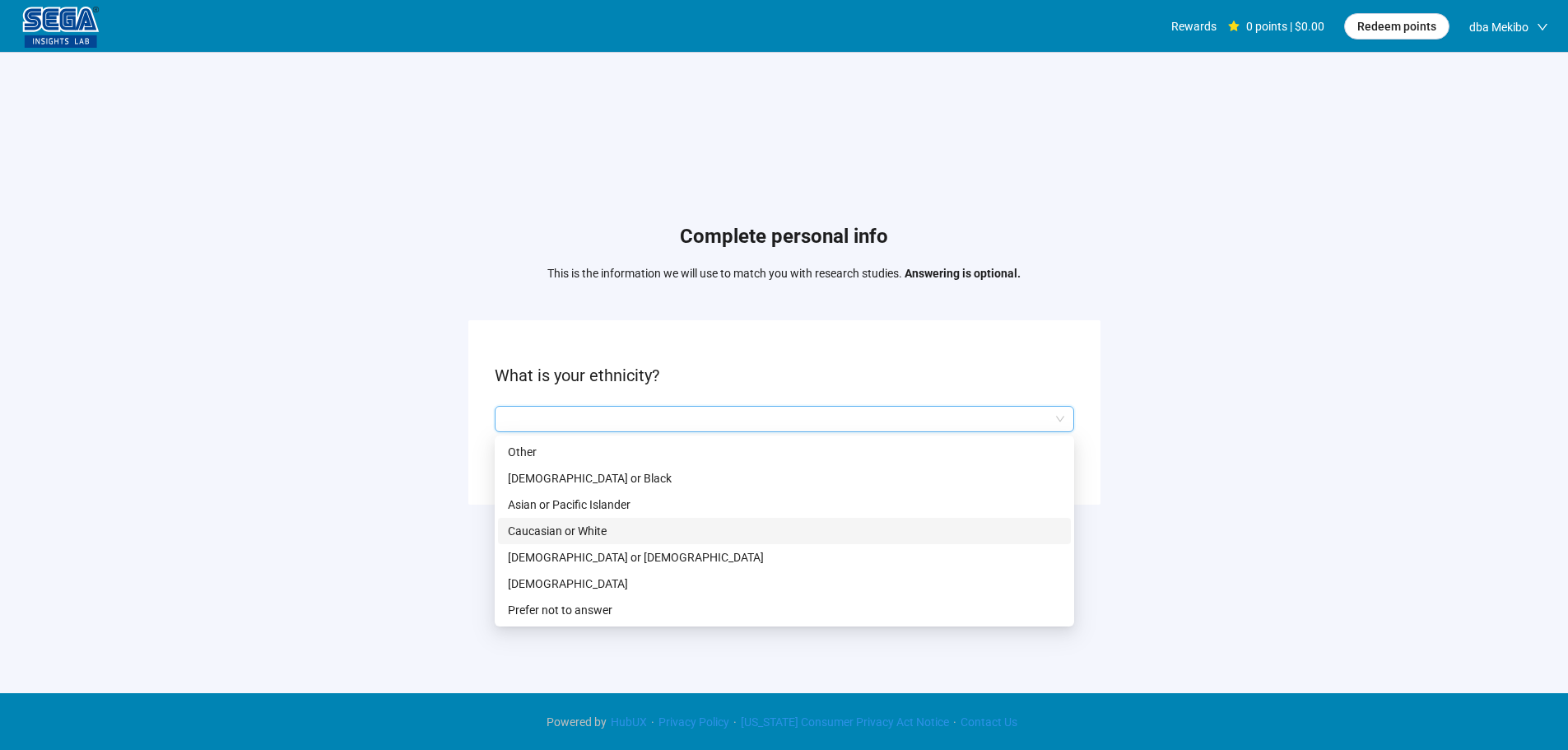
click at [609, 526] on p "Caucasian or White" at bounding box center [784, 531] width 553 height 18
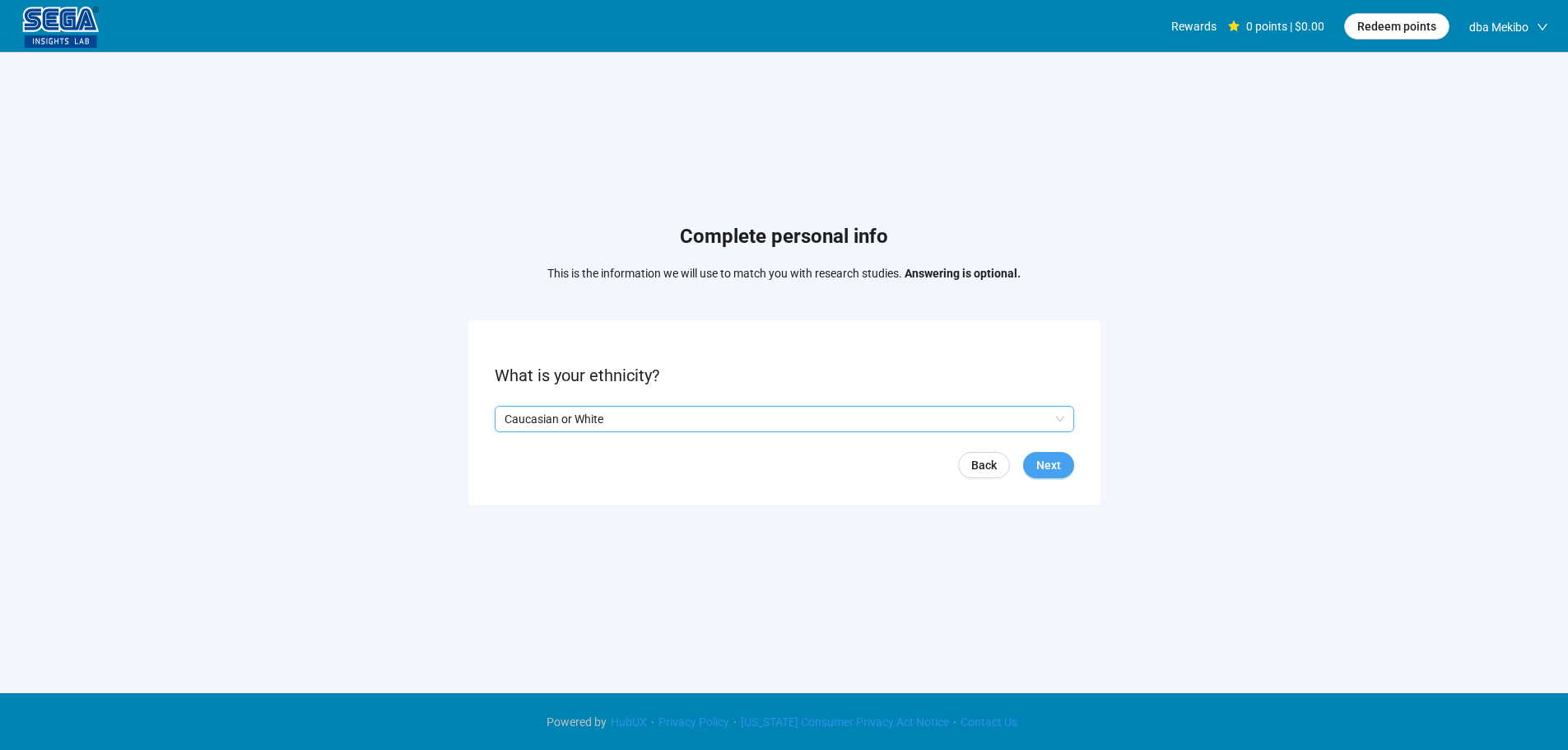
click at [1046, 459] on span "Next" at bounding box center [1048, 465] width 25 height 18
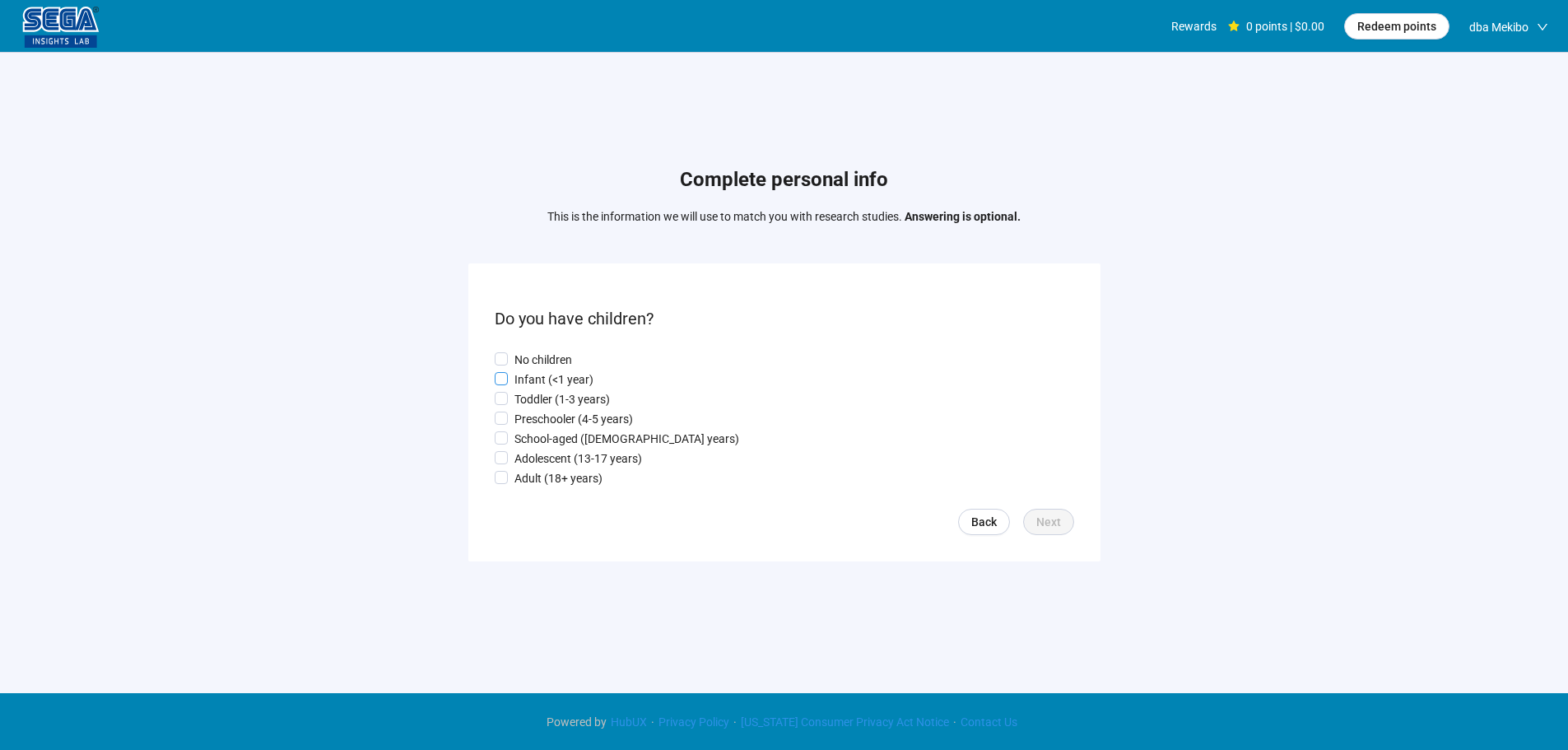
click at [533, 381] on p "Infant (<1 year)" at bounding box center [554, 379] width 79 height 18
click at [534, 402] on p "Toddler (1-3 years)" at bounding box center [561, 399] width 96 height 18
click at [1053, 531] on span "Next" at bounding box center [1048, 522] width 25 height 18
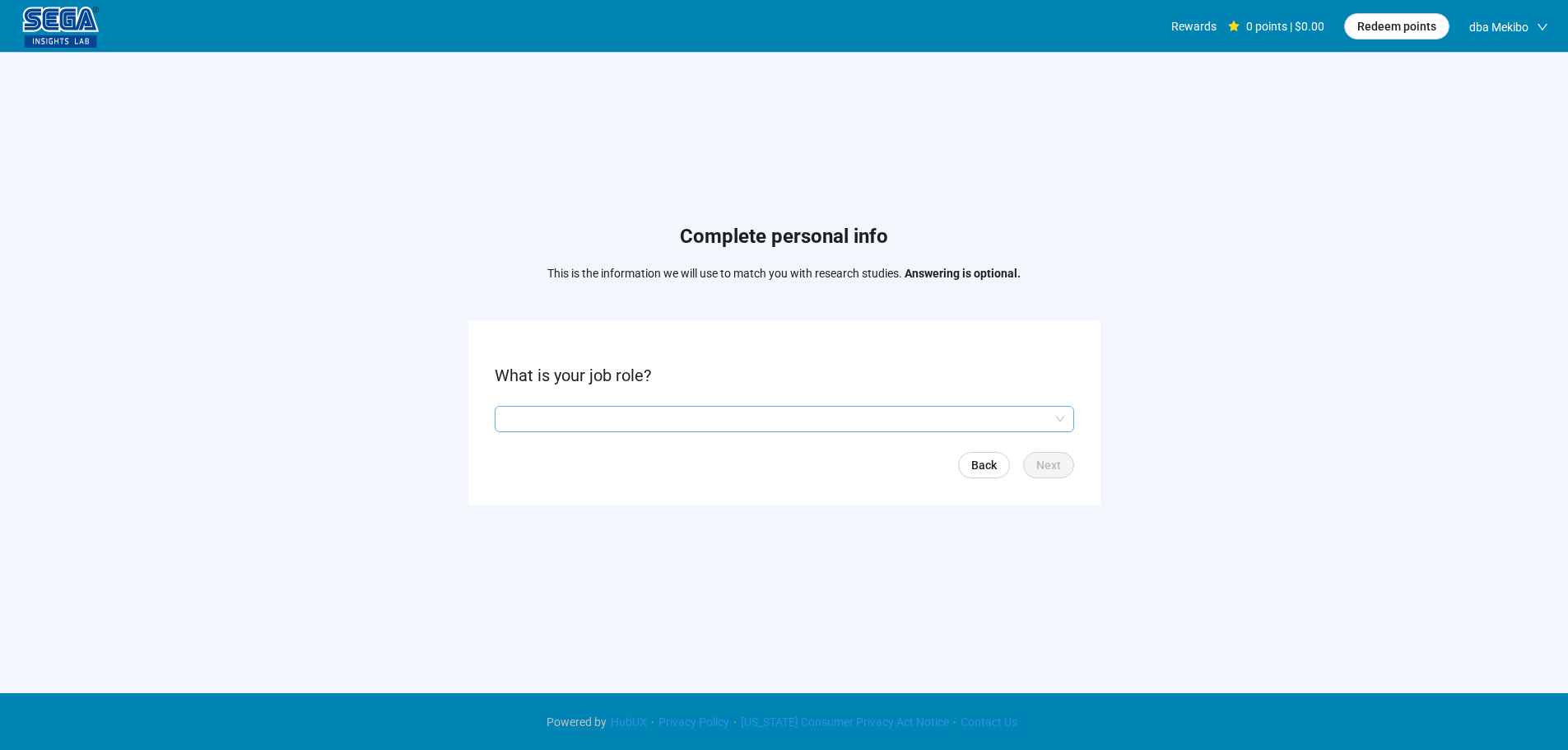
click at [607, 418] on input "search" at bounding box center [784, 418] width 560 height 25
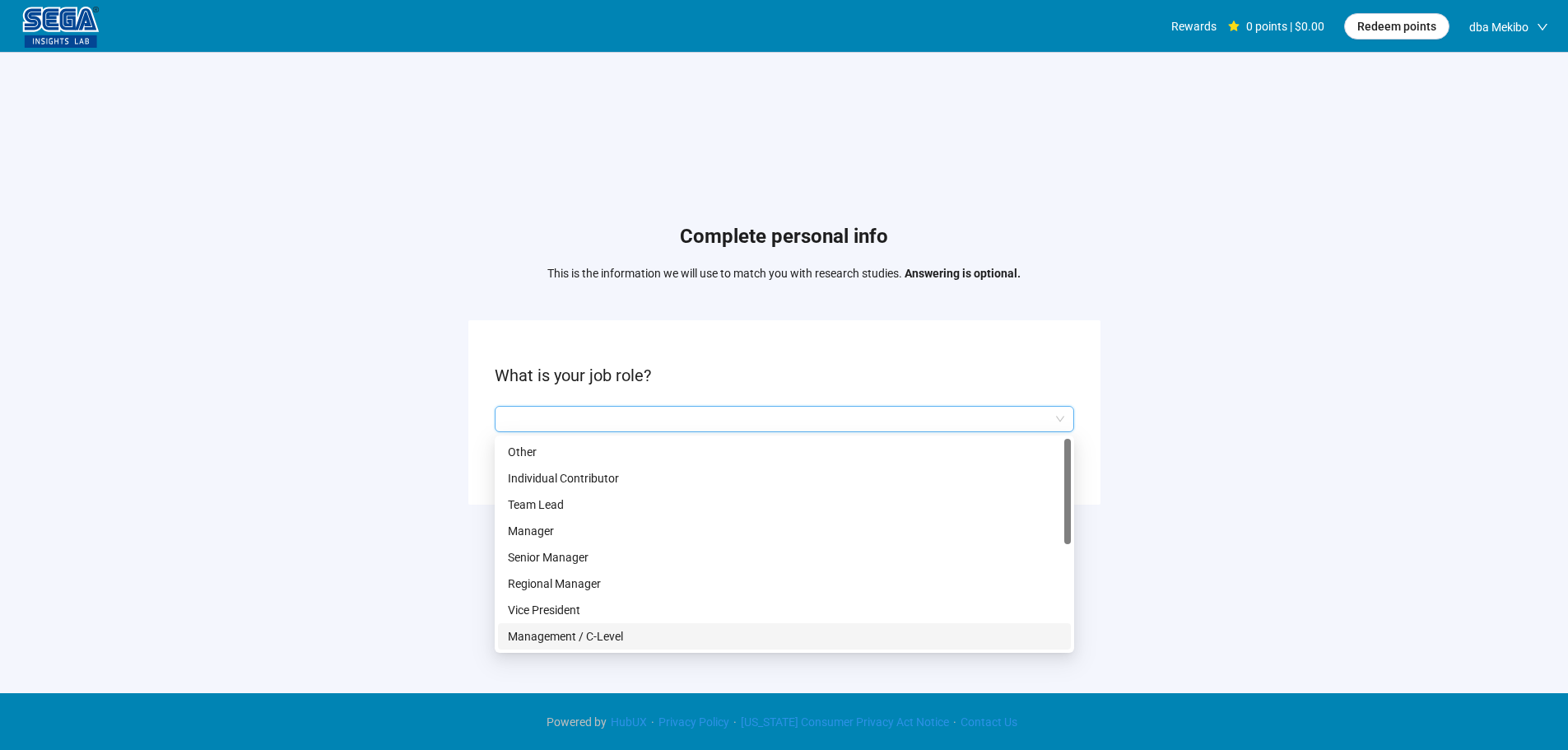
click at [594, 632] on p "Management / C-Level" at bounding box center [784, 636] width 553 height 18
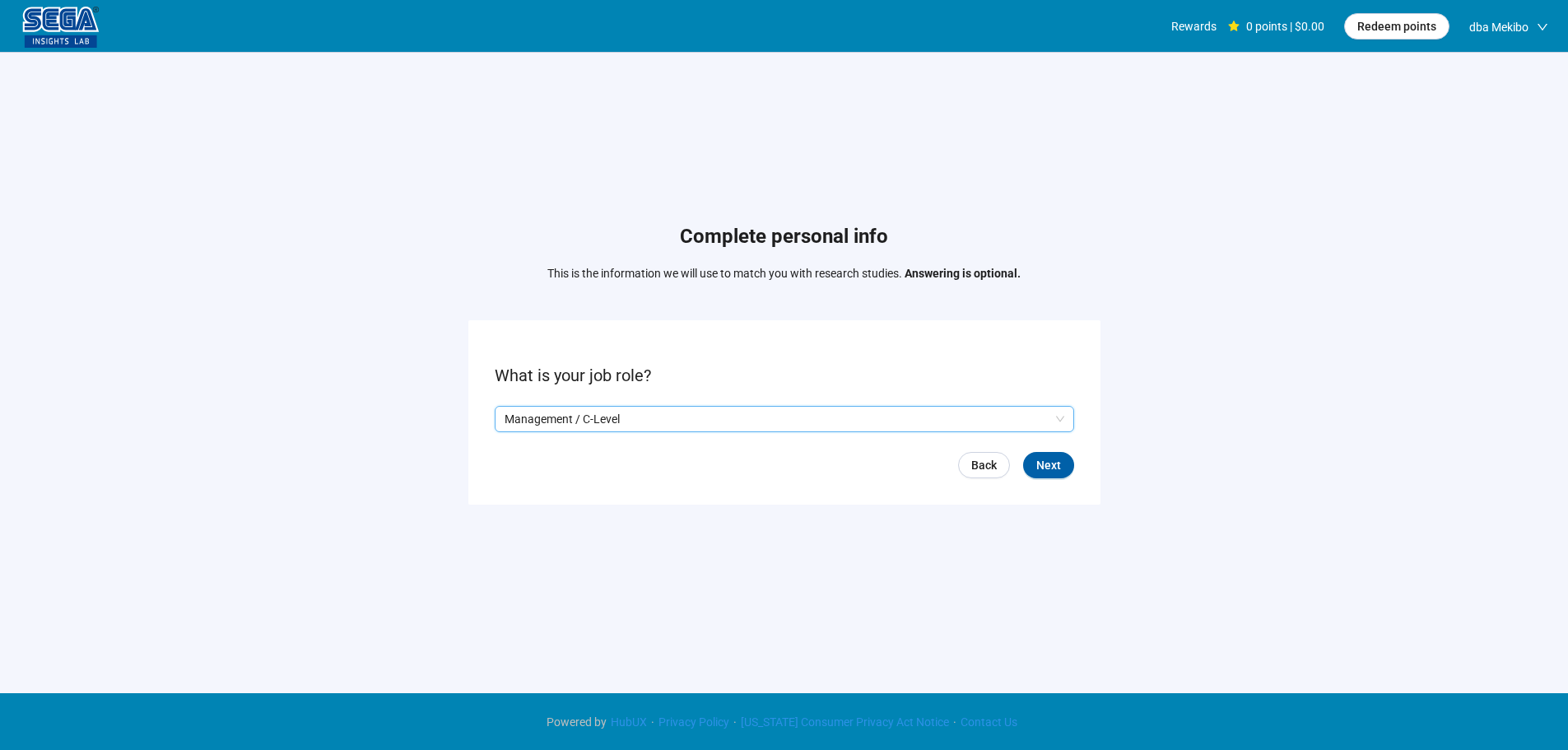
click at [1050, 447] on form "What is your job role? Q2hhcmFjdGVyaXN0aWNBbnN3ZXJOb2RlOjJkNTkxNDEyLTNmYTQtNDlm…" at bounding box center [784, 412] width 632 height 184
click at [1052, 467] on span "Next" at bounding box center [1048, 465] width 25 height 18
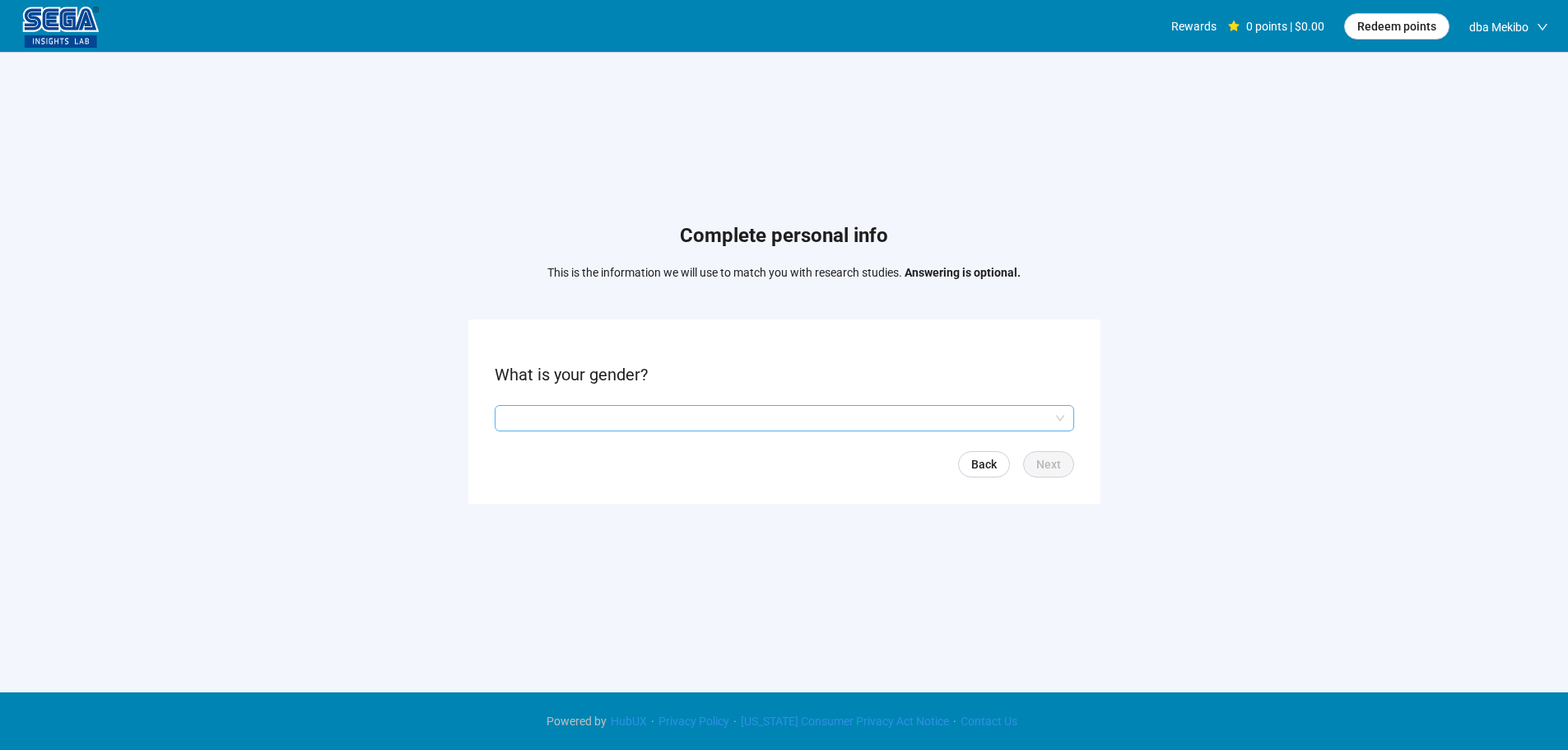
click at [570, 424] on input "search" at bounding box center [784, 417] width 560 height 25
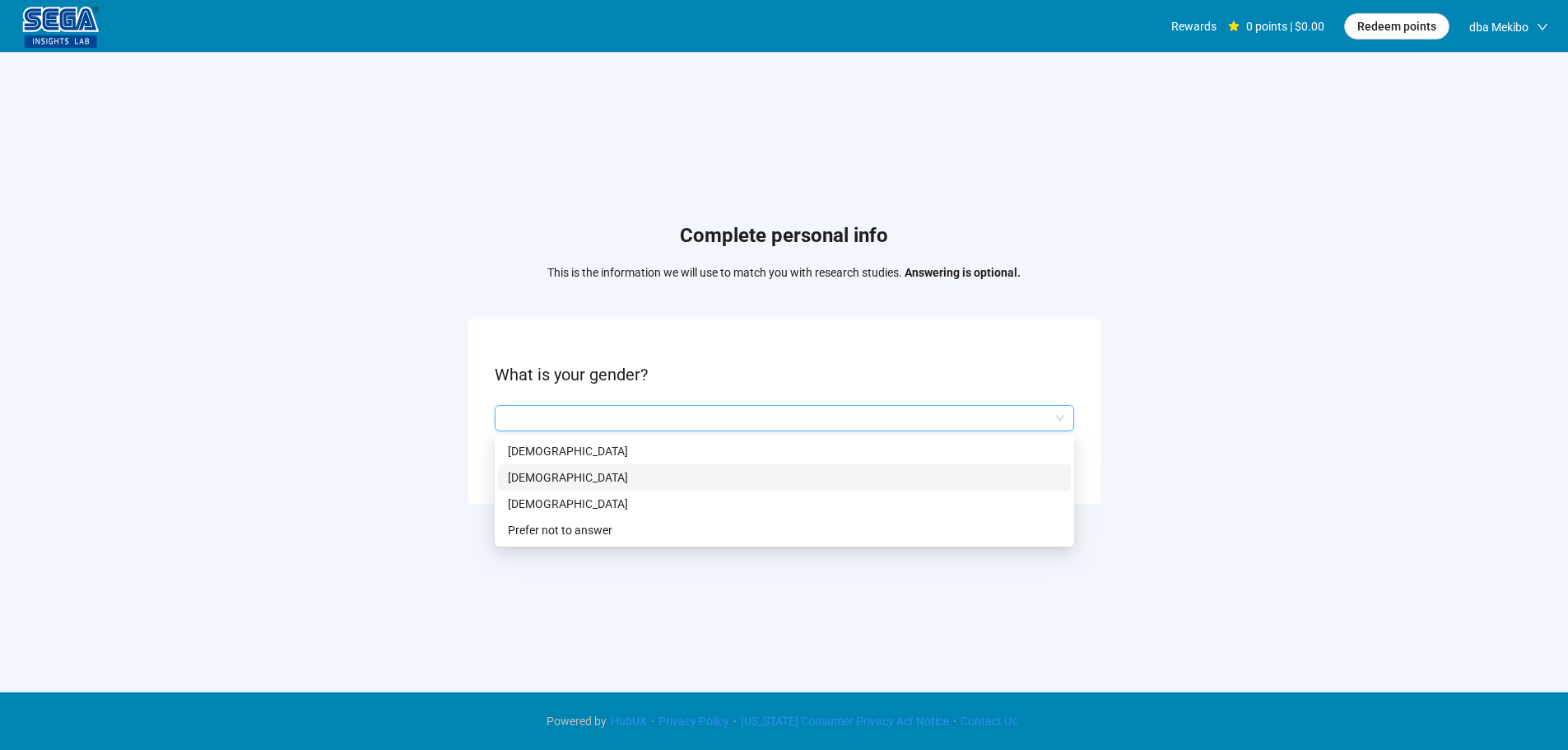
click at [558, 469] on p "[DEMOGRAPHIC_DATA]" at bounding box center [784, 478] width 553 height 18
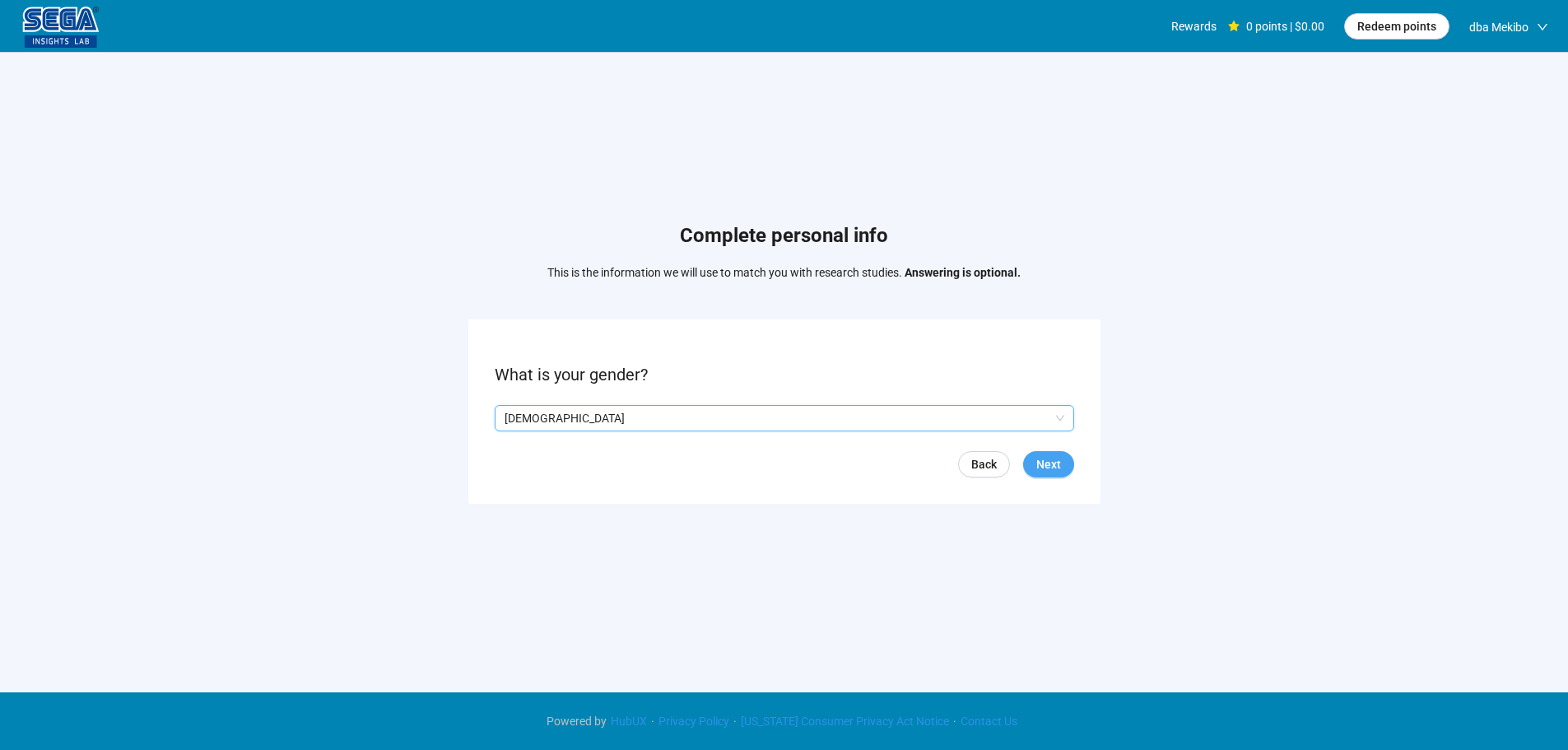
click at [1053, 467] on span "Next" at bounding box center [1048, 464] width 25 height 18
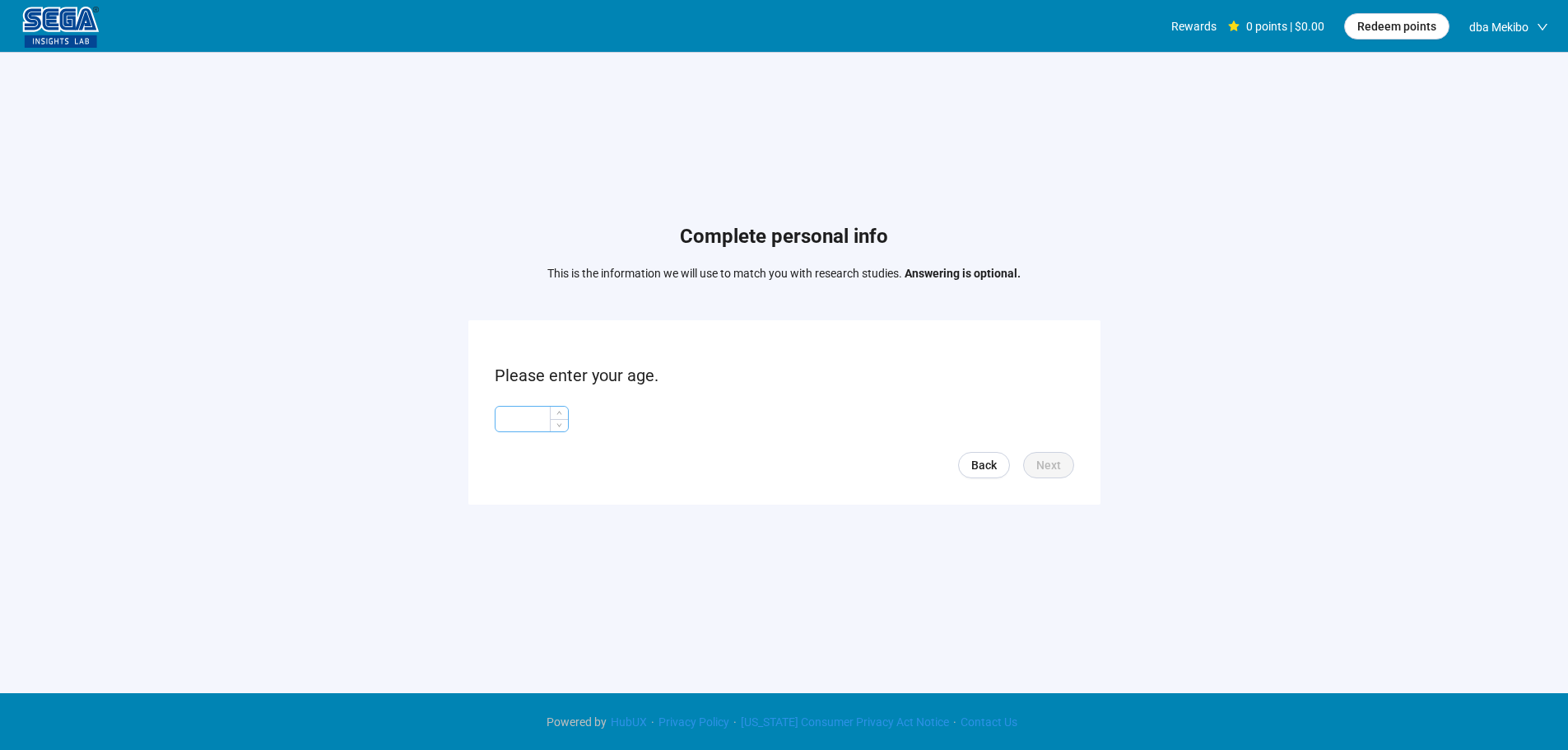
click at [519, 418] on input at bounding box center [531, 418] width 72 height 25
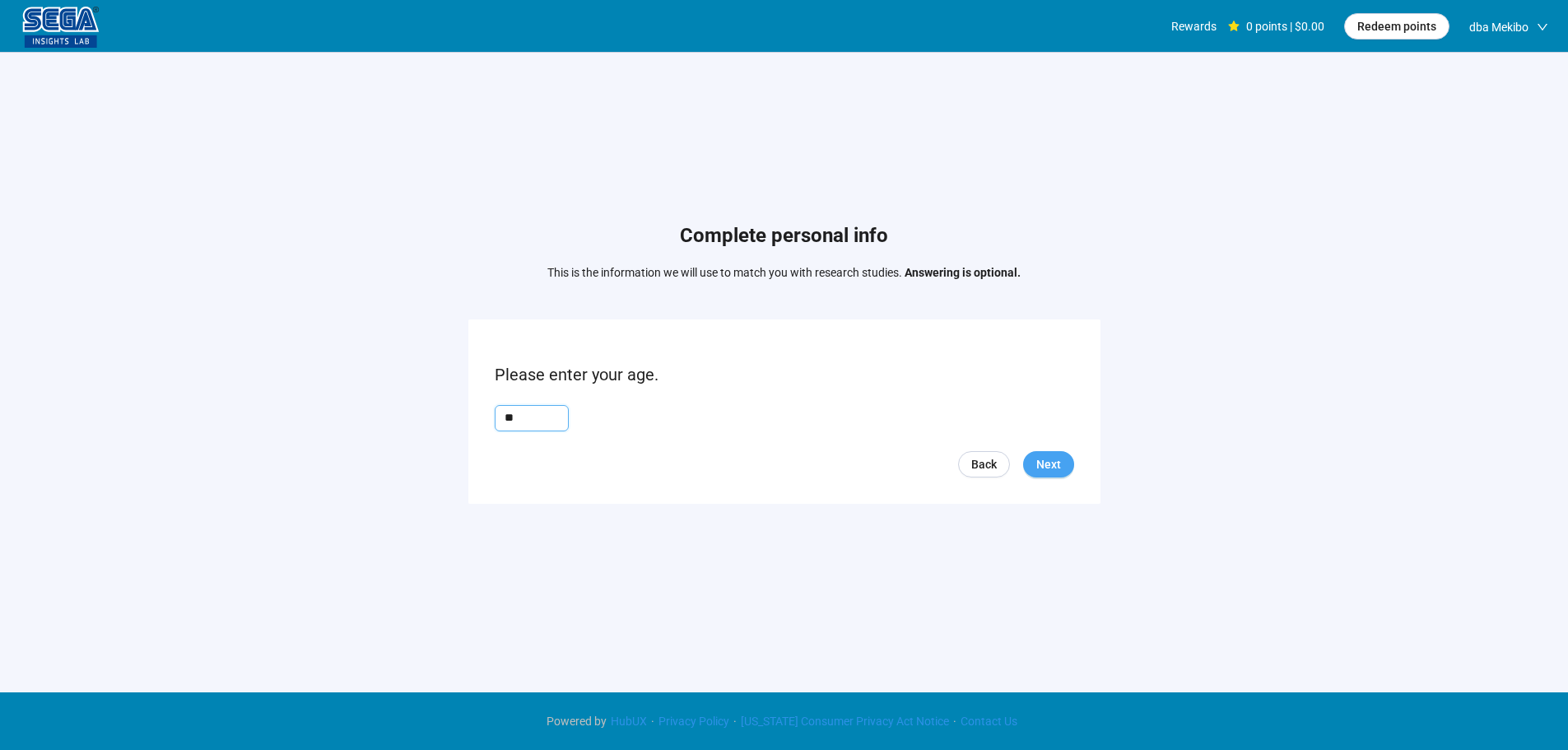
type input "**"
click at [1073, 472] on form "Please enter your age. ** Back Next" at bounding box center [784, 412] width 632 height 184
click at [1067, 471] on button "Next" at bounding box center [1049, 464] width 51 height 27
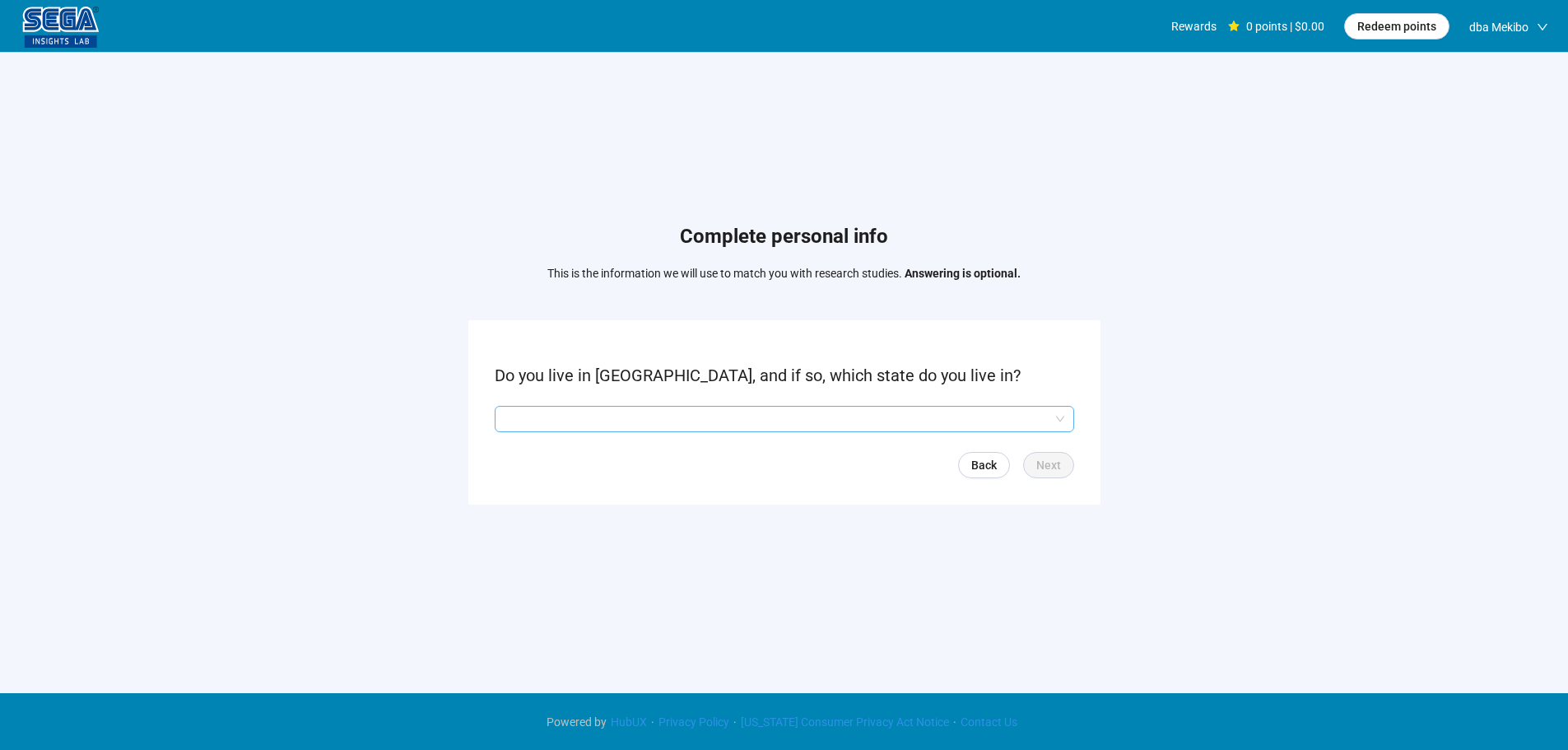
click at [554, 420] on input "search" at bounding box center [784, 418] width 560 height 25
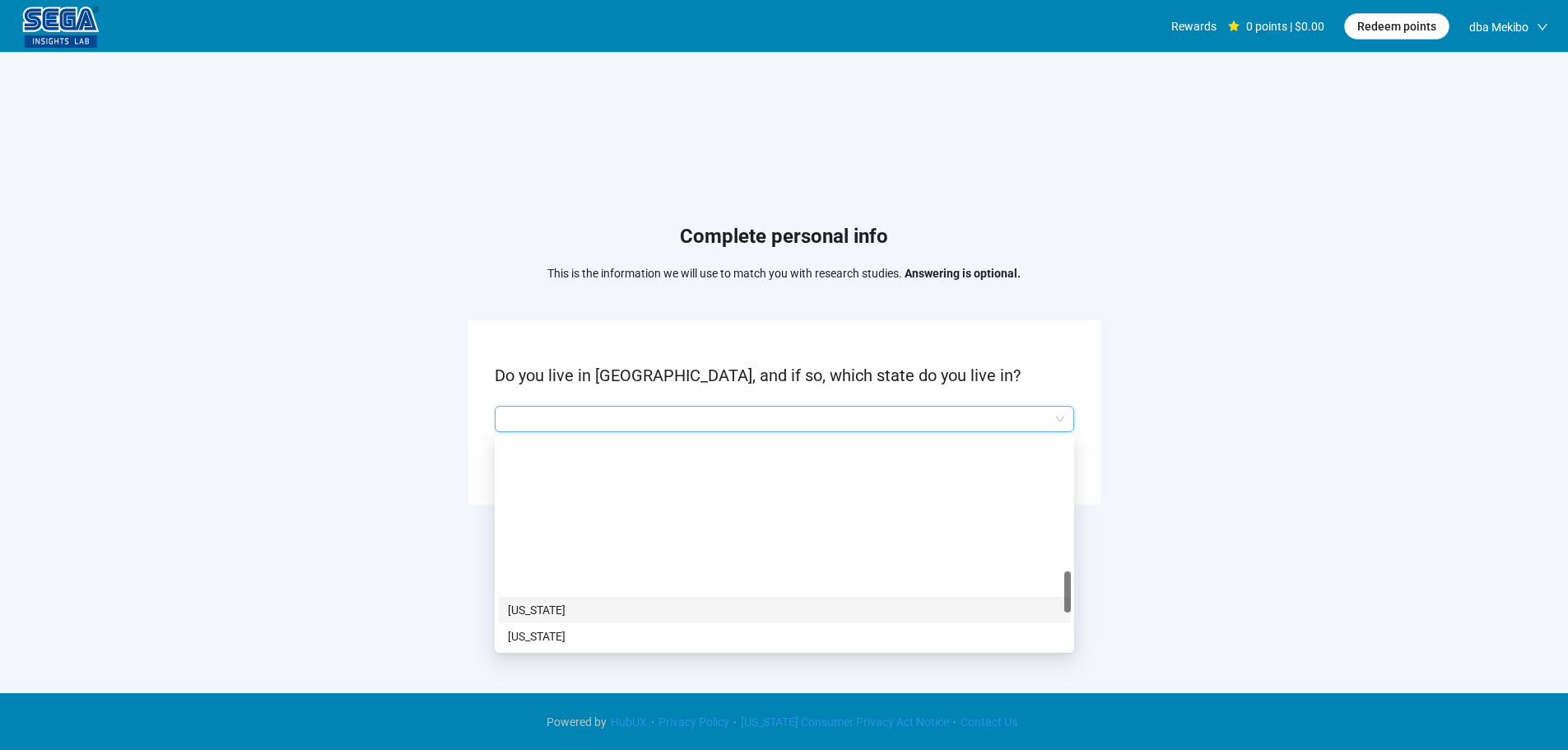
scroll to position [988, 0]
click at [538, 593] on p "[US_STATE]" at bounding box center [784, 596] width 553 height 18
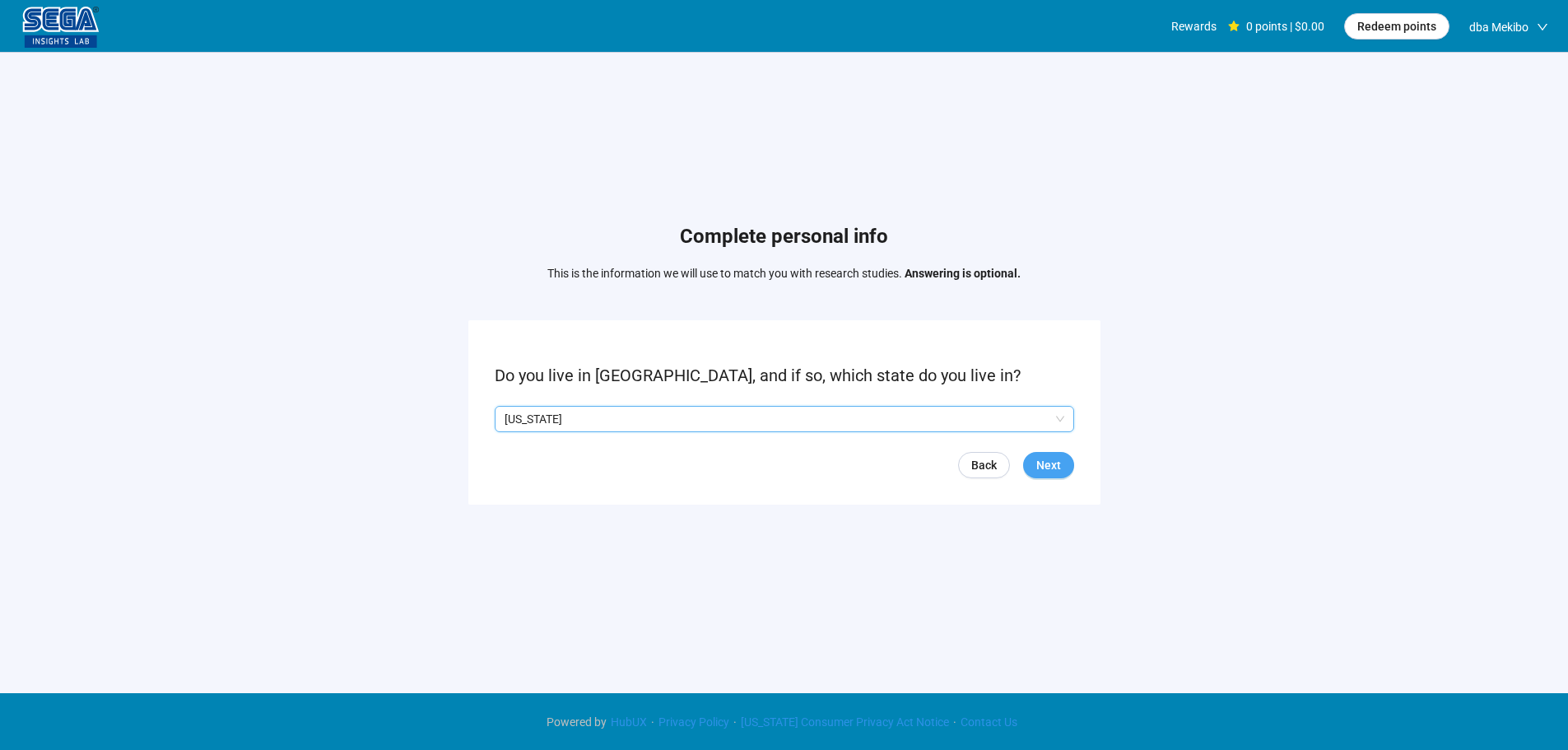
click at [1051, 454] on button "Next" at bounding box center [1049, 465] width 51 height 27
click at [1068, 467] on button "Next" at bounding box center [1049, 465] width 51 height 27
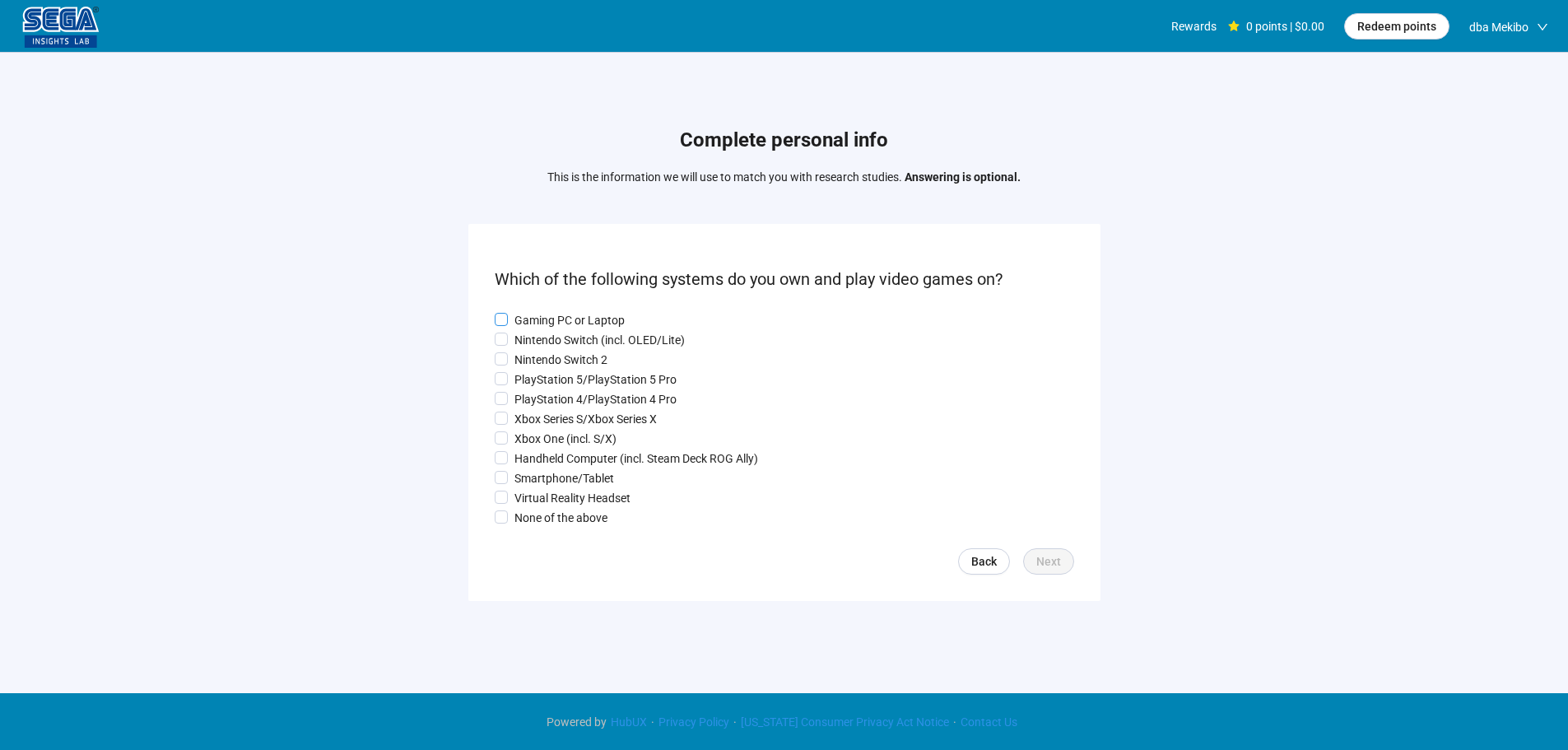
click at [533, 311] on p "Gaming PC or Laptop" at bounding box center [569, 320] width 111 height 18
drag, startPoint x: 529, startPoint y: 369, endPoint x: 528, endPoint y: 406, distance: 37.0
click at [529, 371] on p "PlayStation 5/PlayStation 5 Pro" at bounding box center [595, 379] width 162 height 18
click at [528, 407] on p "PlayStation 4/PlayStation 4 Pro" at bounding box center [595, 399] width 162 height 18
click at [527, 443] on p "Xbox One (incl. S/X)" at bounding box center [564, 438] width 102 height 18
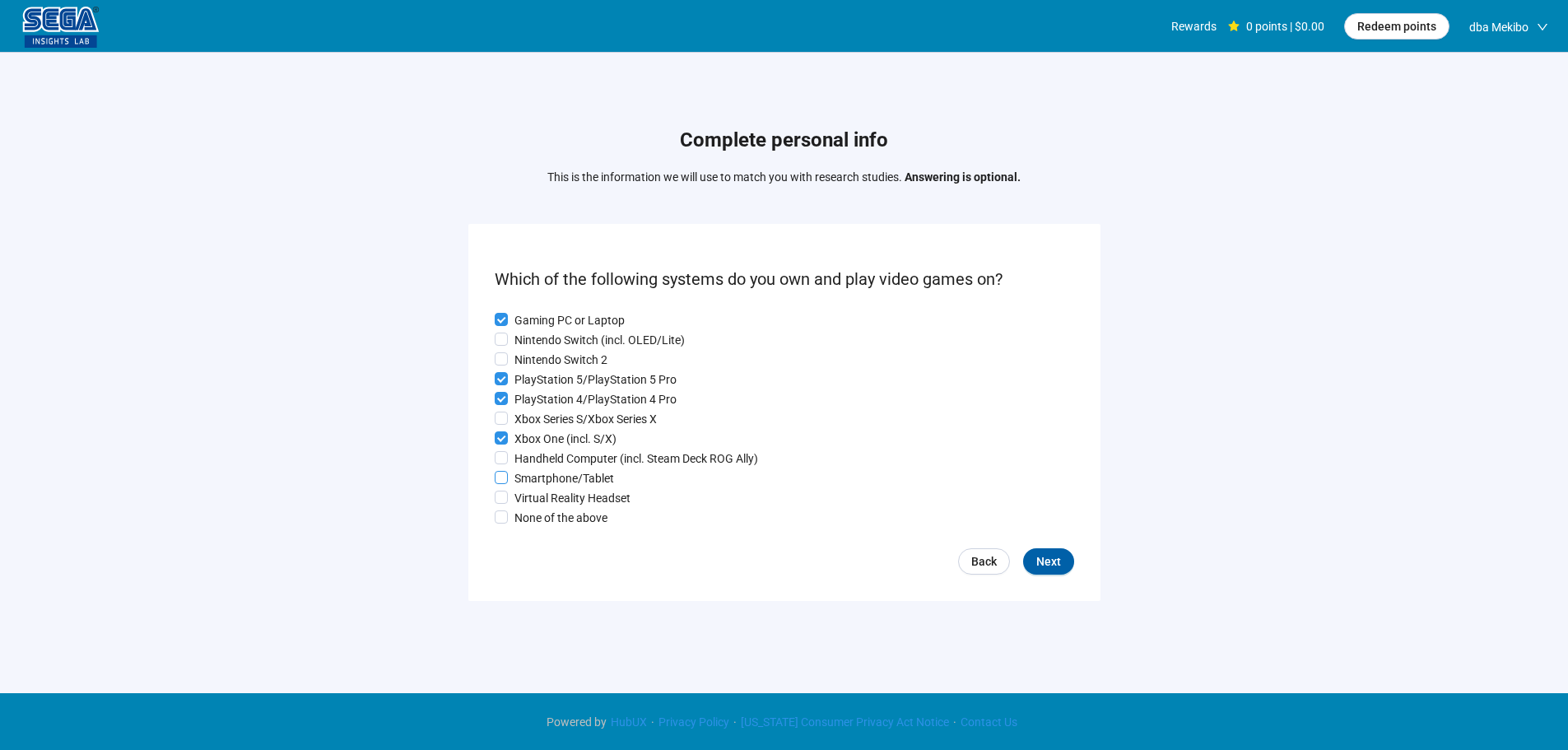
click at [524, 479] on p "Smartphone/Tablet" at bounding box center [563, 478] width 100 height 18
click at [531, 498] on p "Virtual Reality Headset" at bounding box center [572, 497] width 116 height 18
click at [530, 507] on p "Virtual Reality Headset" at bounding box center [572, 497] width 116 height 18
click at [529, 514] on p "None of the above" at bounding box center [560, 517] width 93 height 18
click at [524, 350] on p "Nintendo Switch 2" at bounding box center [560, 359] width 93 height 18
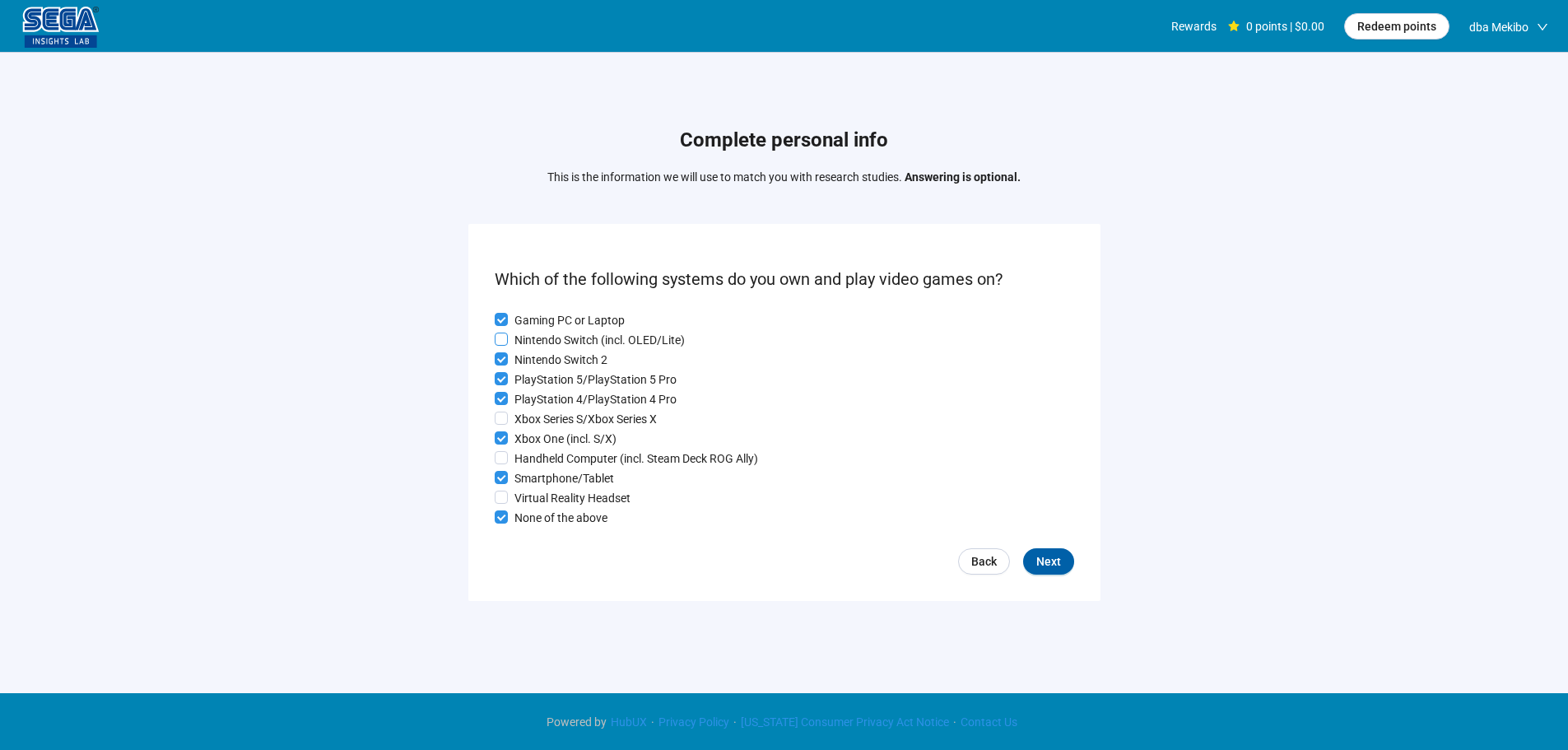
click at [533, 336] on p "Nintendo Switch (incl. OLED/Lite)" at bounding box center [599, 339] width 171 height 18
click at [1056, 555] on button "Next" at bounding box center [1049, 561] width 51 height 27
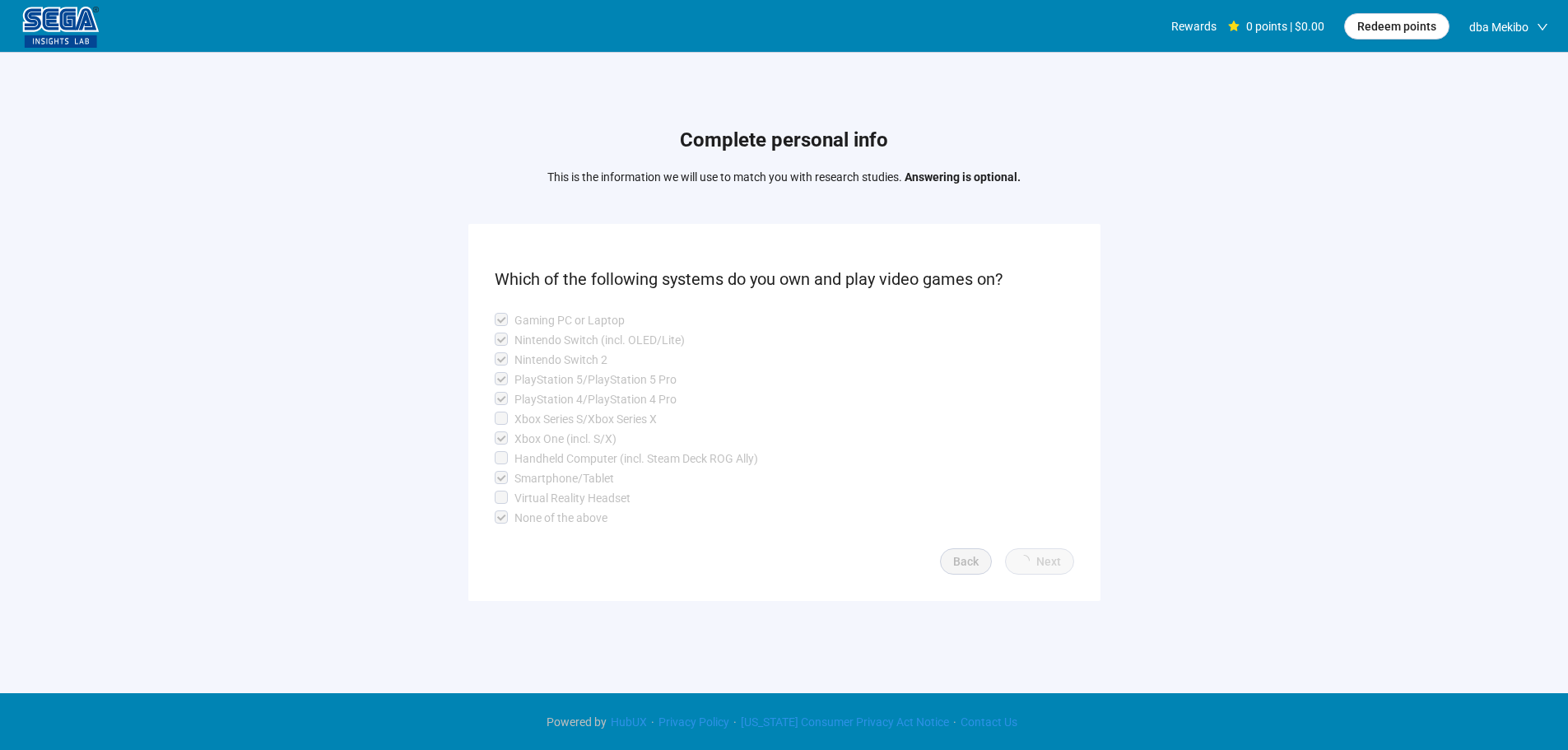
scroll to position [1, 0]
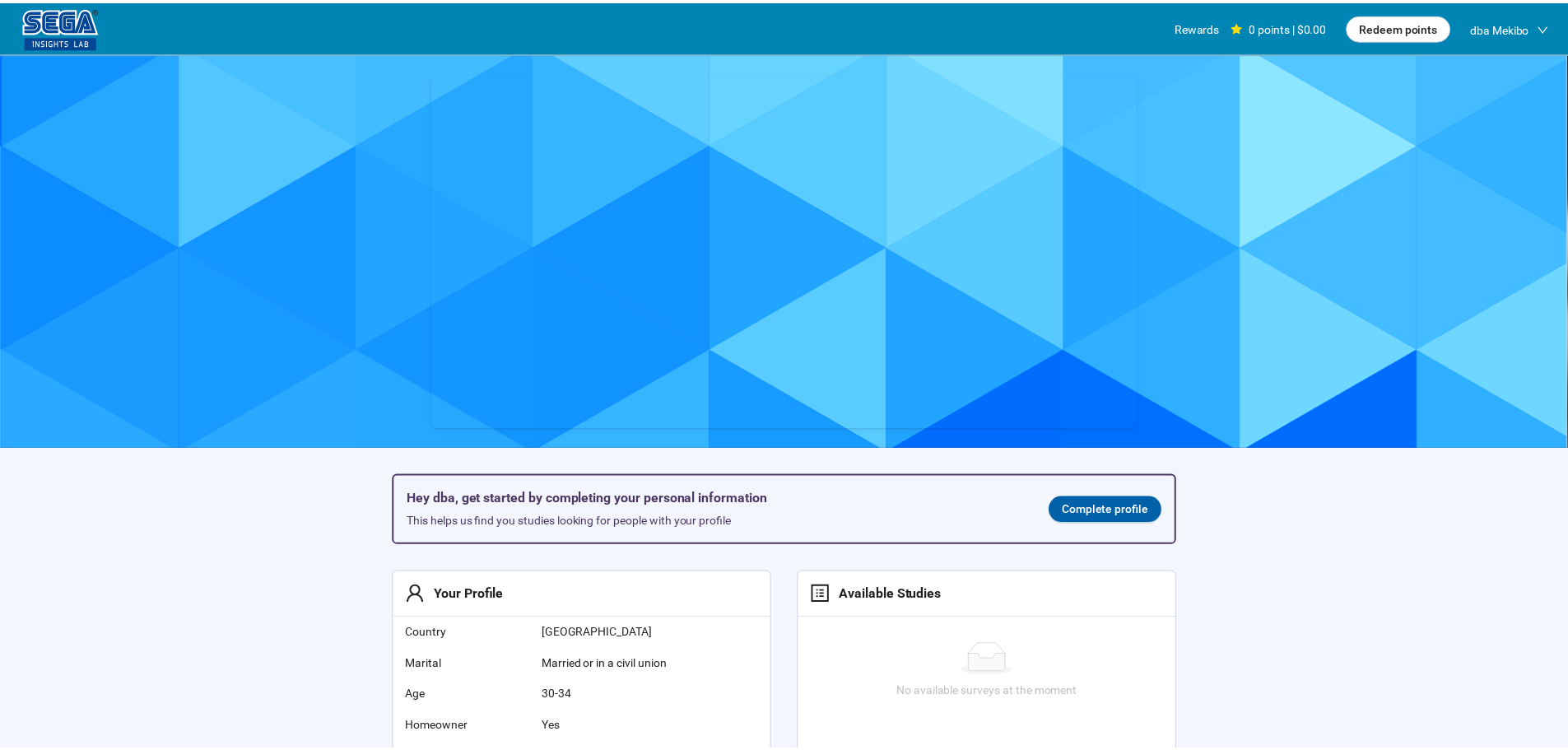
scroll to position [1, 0]
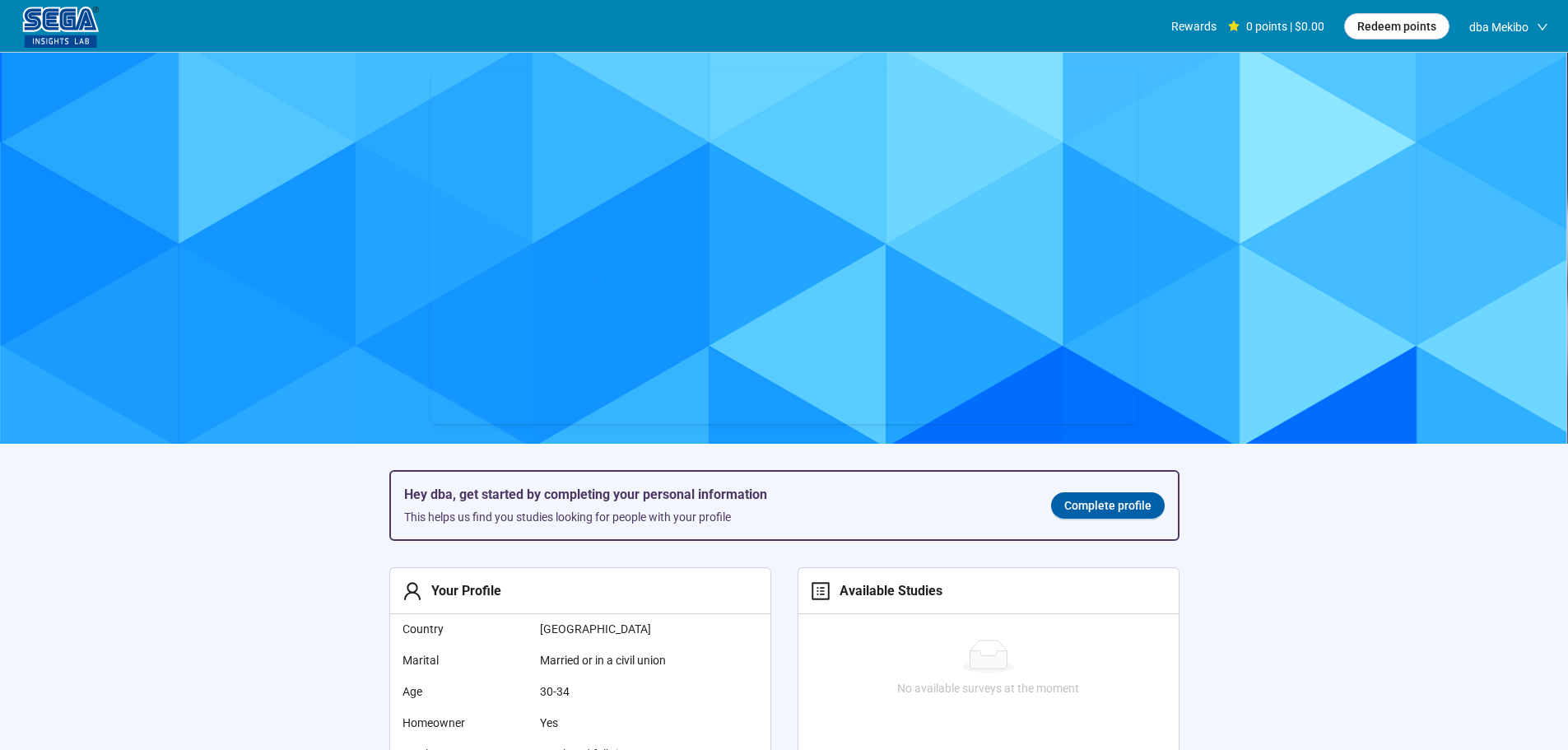
click at [1097, 506] on span "Complete profile" at bounding box center [1107, 505] width 87 height 18
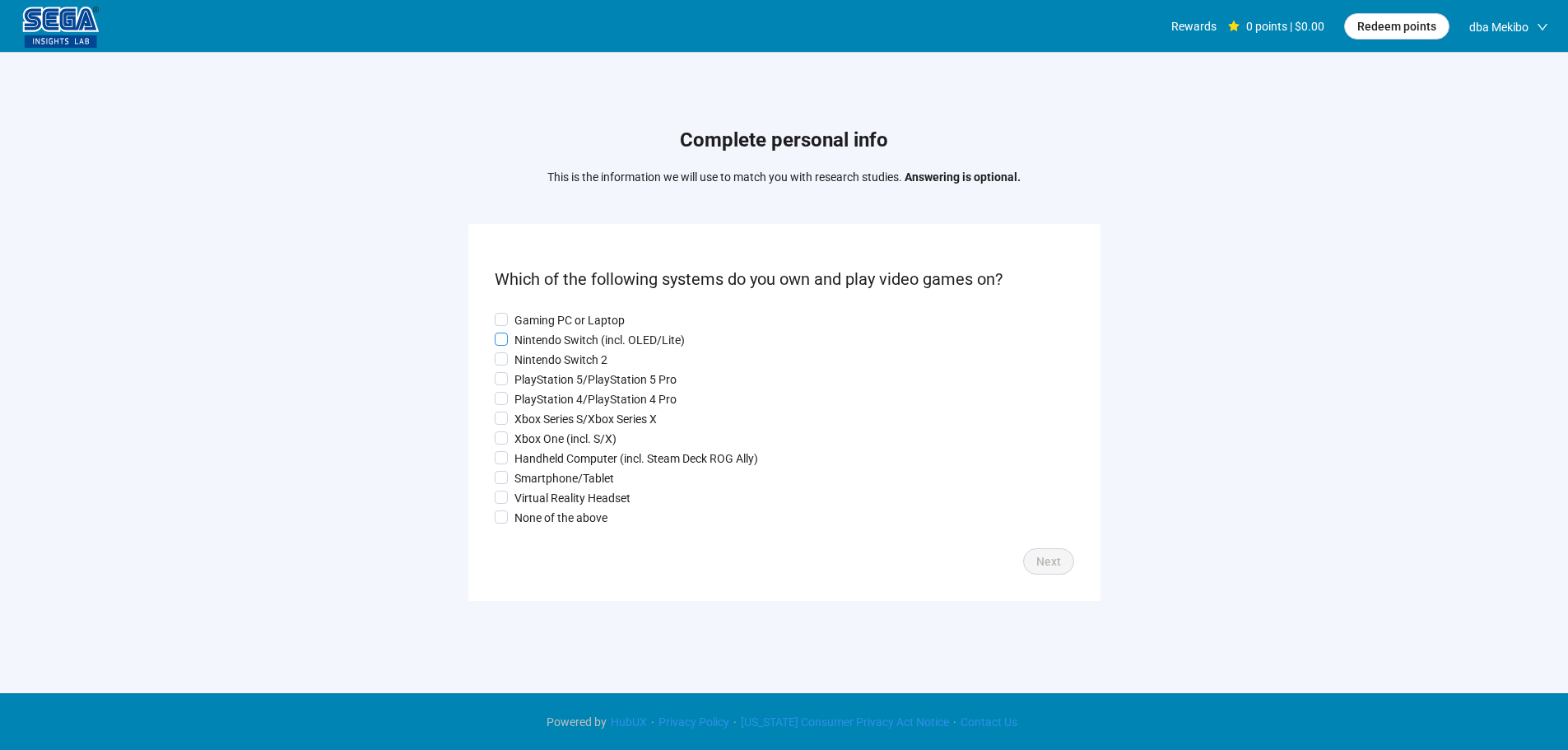
scroll to position [1, 0]
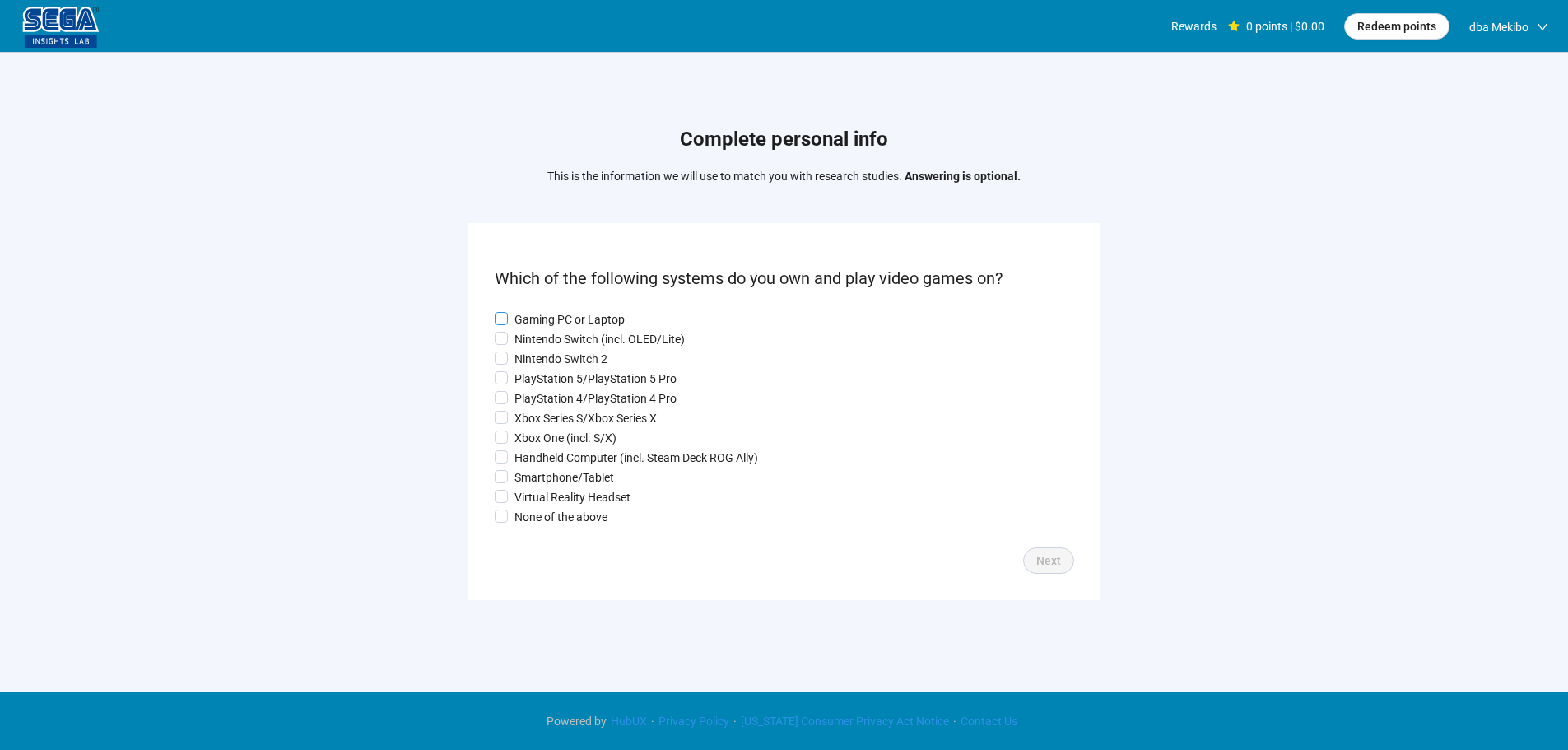
click at [548, 318] on p "Gaming PC or Laptop" at bounding box center [569, 319] width 111 height 18
click at [548, 344] on p "Nintendo Switch (incl. OLED/Lite)" at bounding box center [599, 338] width 171 height 18
drag, startPoint x: 543, startPoint y: 384, endPoint x: 536, endPoint y: 409, distance: 26.0
click at [543, 388] on div "Gaming PC or Laptop Nintendo Switch (incl. OLED/Lite) Nintendo Switch 2 PlaySta…" at bounding box center [784, 417] width 579 height 215
click at [538, 418] on p "Xbox Series S/Xbox Series X" at bounding box center [585, 417] width 142 height 18
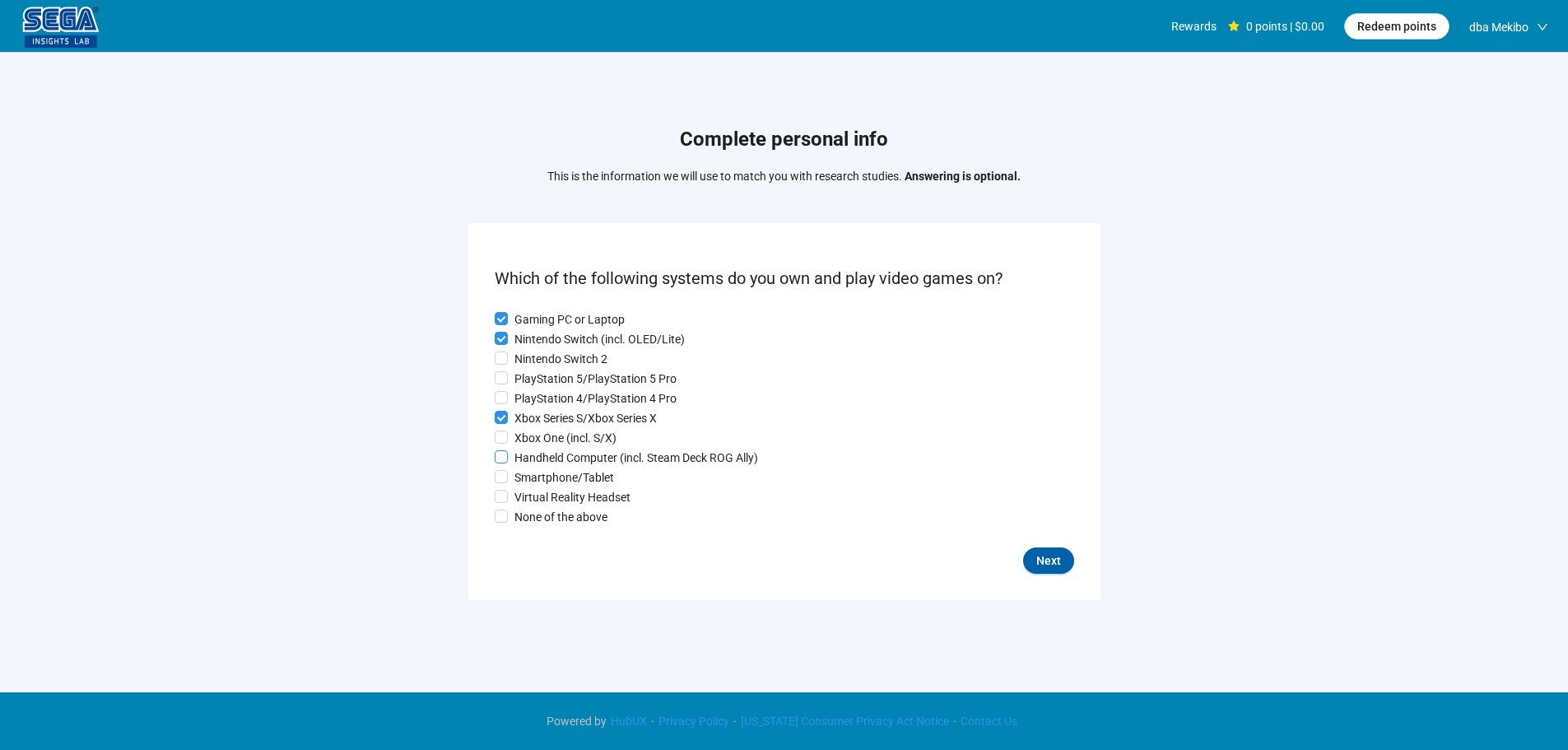
click at [531, 445] on p "Xbox One (incl. S/X)" at bounding box center [564, 437] width 102 height 18
click at [542, 484] on p "Smartphone/Tablet" at bounding box center [563, 478] width 100 height 18
click at [533, 374] on p "PlayStation 5/PlayStation 5 Pro" at bounding box center [595, 378] width 162 height 18
click at [1043, 561] on span "Next" at bounding box center [1048, 561] width 25 height 18
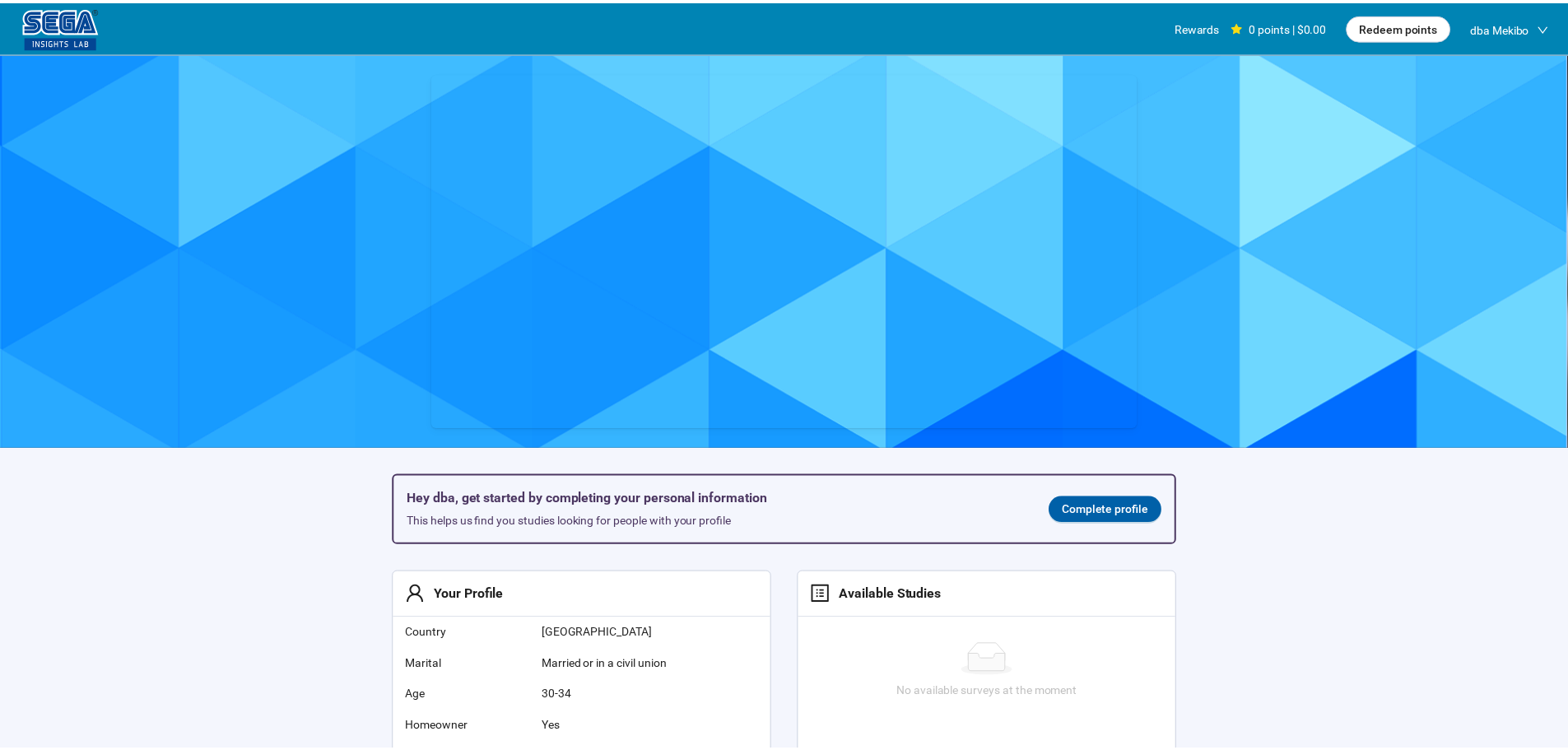
scroll to position [1, 0]
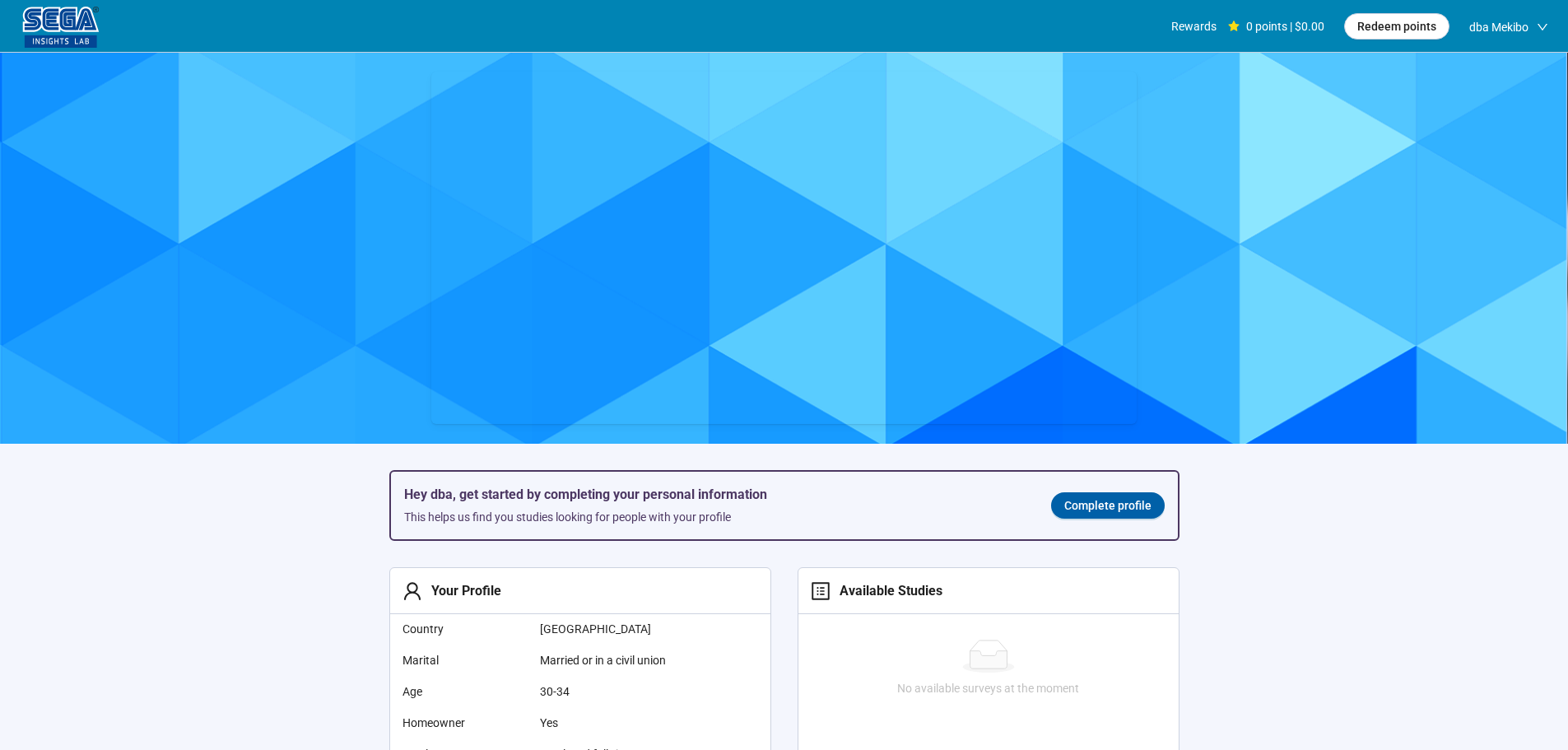
drag, startPoint x: 388, startPoint y: 513, endPoint x: 397, endPoint y: 517, distance: 9.8
click at [1106, 506] on span "Complete profile" at bounding box center [1107, 505] width 87 height 18
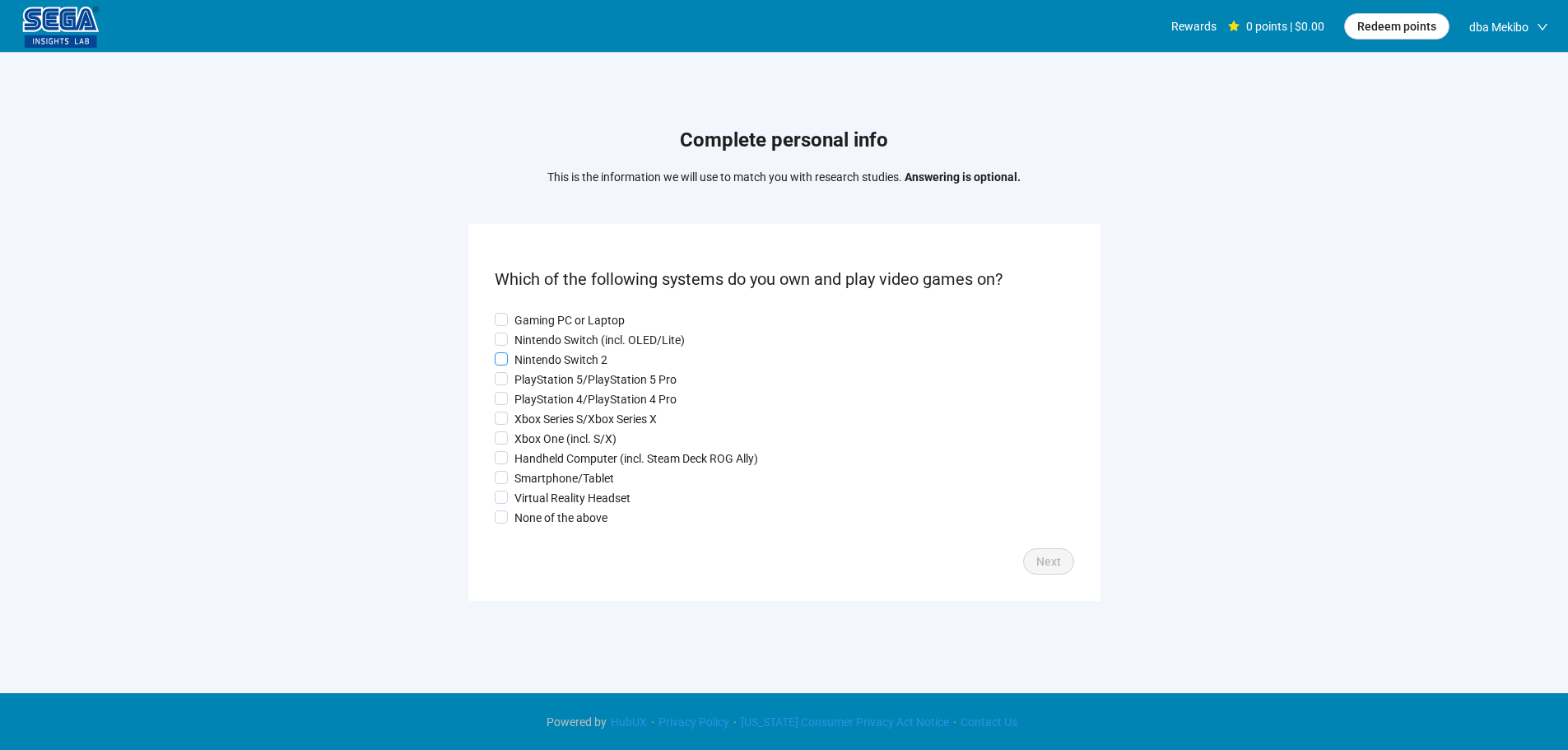
click at [535, 364] on p "Nintendo Switch 2" at bounding box center [560, 359] width 93 height 18
click at [555, 311] on p "Gaming PC or Laptop" at bounding box center [569, 320] width 111 height 18
drag, startPoint x: 545, startPoint y: 394, endPoint x: 543, endPoint y: 422, distance: 28.1
click at [543, 397] on p "PlayStation 4/PlayStation 4 Pro" at bounding box center [595, 399] width 162 height 18
click at [543, 426] on p "Xbox Series S/Xbox Series X" at bounding box center [585, 418] width 142 height 18
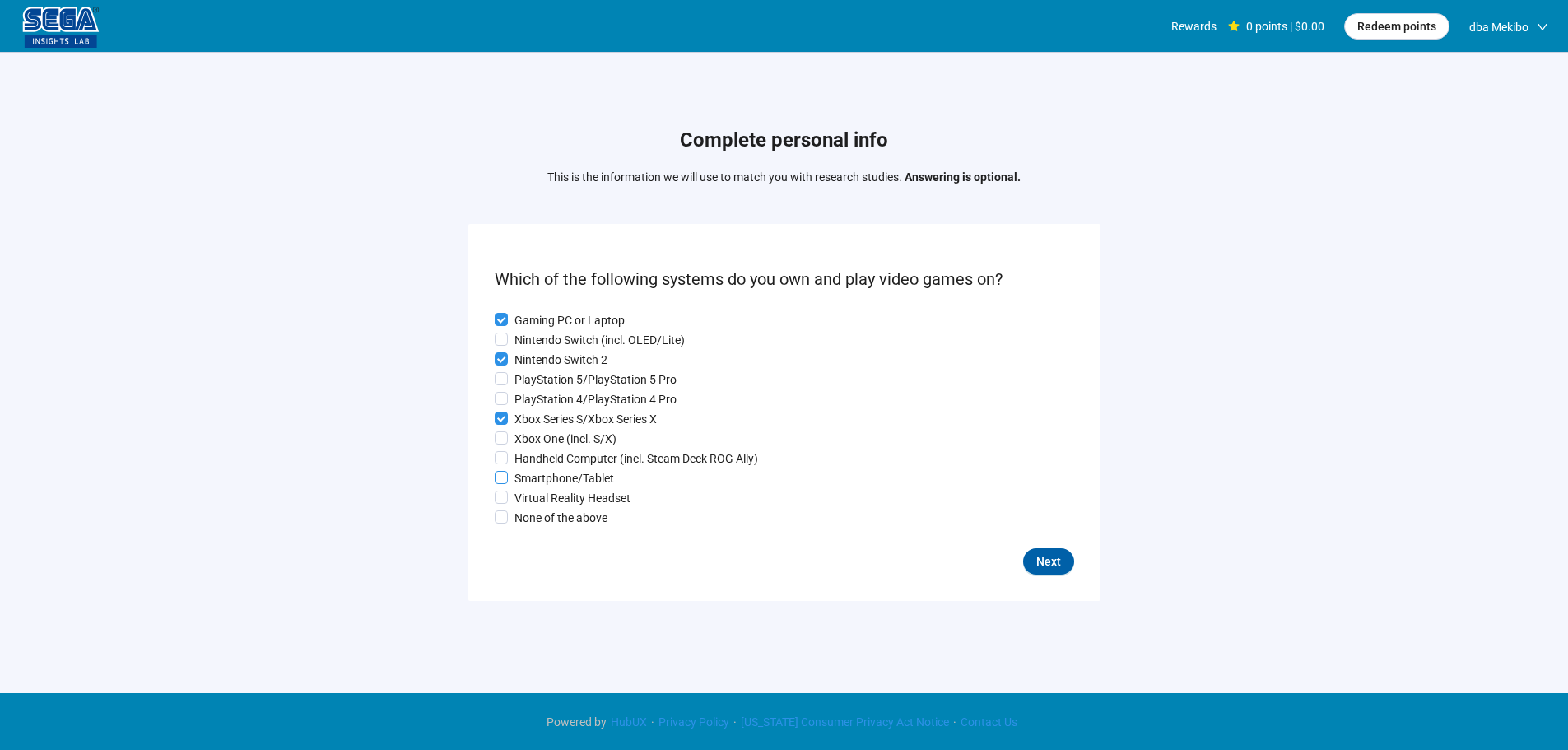
click at [542, 454] on div "Gaming PC or Laptop Nintendo Switch (incl. OLED/Lite) Nintendo Switch 2 PlaySta…" at bounding box center [784, 418] width 579 height 215
click at [543, 474] on p "Smartphone/Tablet" at bounding box center [563, 478] width 100 height 18
click at [550, 397] on p "PlayStation 4/PlayStation 4 Pro" at bounding box center [595, 399] width 162 height 18
click at [565, 478] on p "Smartphone/Tablet" at bounding box center [563, 478] width 100 height 18
click at [562, 449] on div "Gaming PC or Laptop Nintendo Switch (incl. OLED/Lite) Nintendo Switch 2 PlaySta…" at bounding box center [784, 418] width 579 height 215
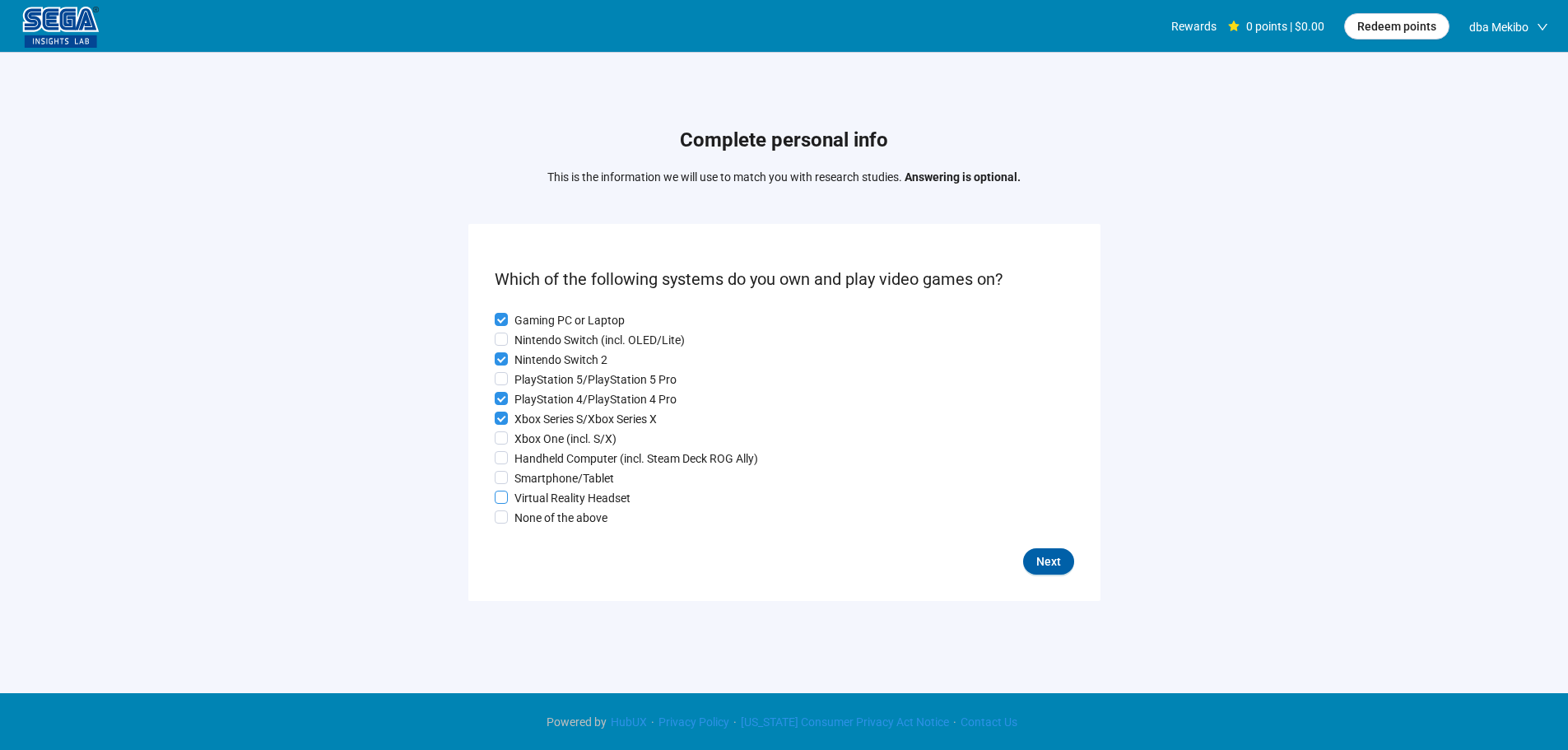
click at [574, 491] on label "Virtual Reality Headset" at bounding box center [784, 497] width 579 height 18
click at [569, 460] on p "Handheld Computer (incl. Steam Deck ROG Ally)" at bounding box center [635, 458] width 244 height 18
click at [1050, 560] on span "Next" at bounding box center [1048, 562] width 25 height 18
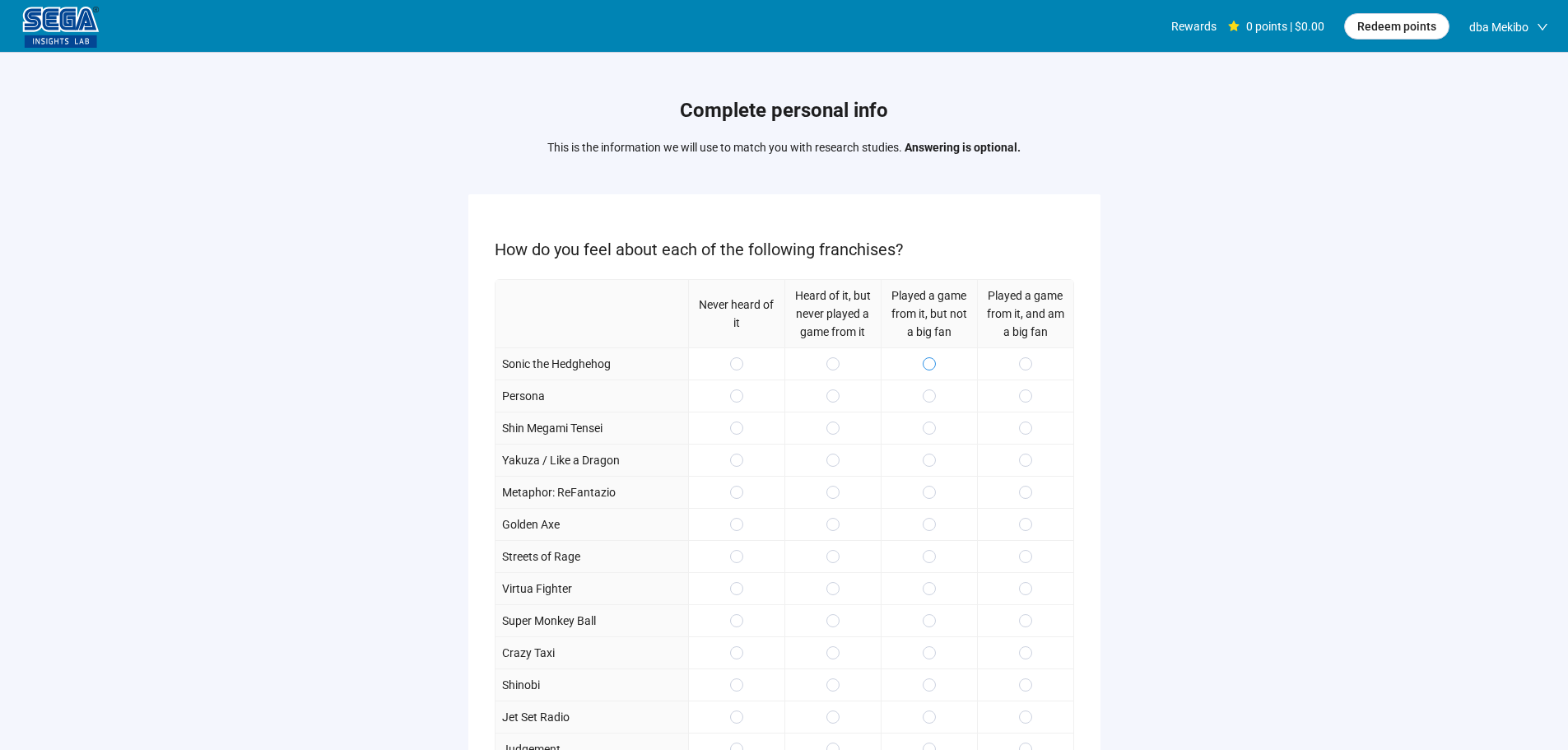
click at [926, 360] on div at bounding box center [929, 363] width 97 height 33
click at [925, 392] on span at bounding box center [929, 395] width 13 height 13
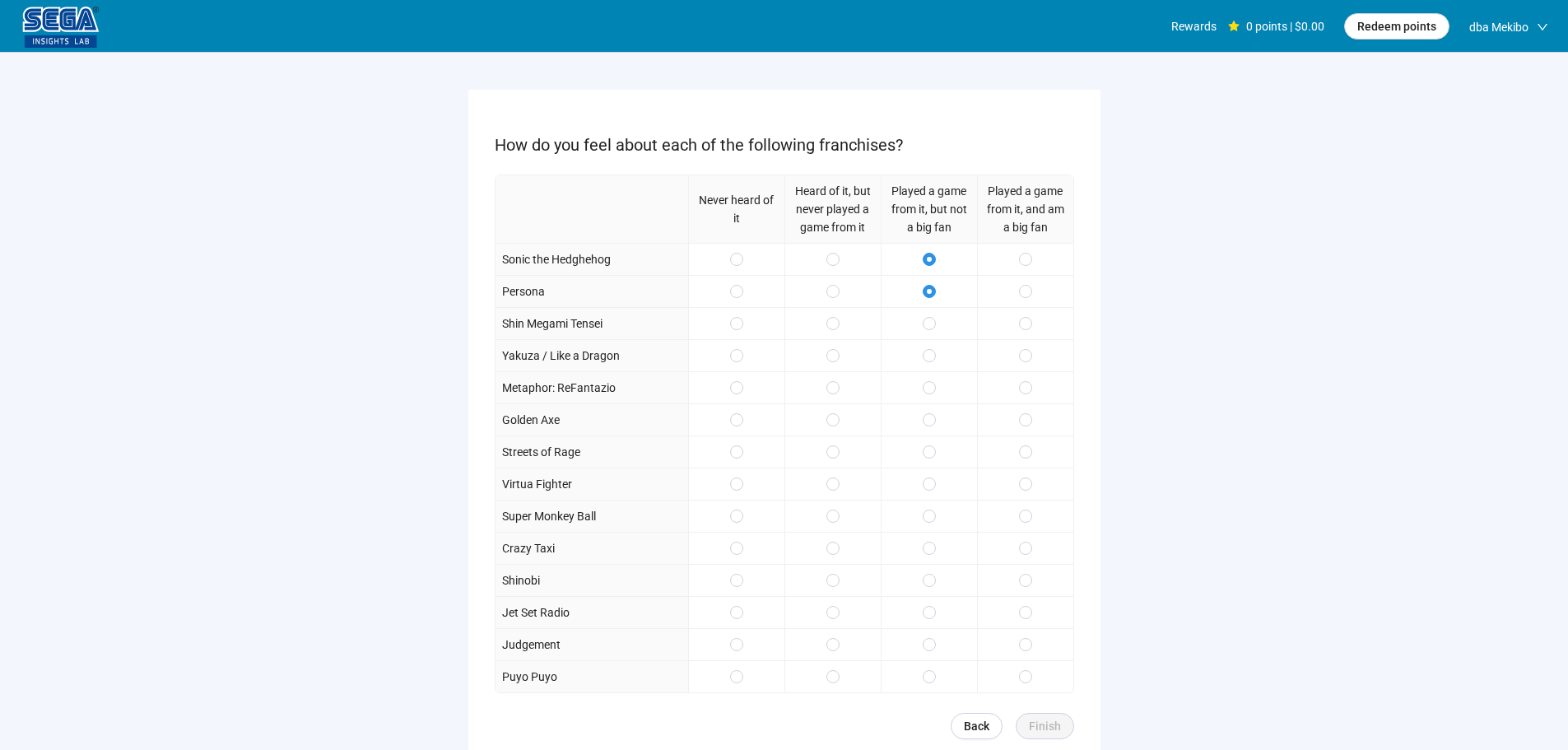
scroll to position [165, 0]
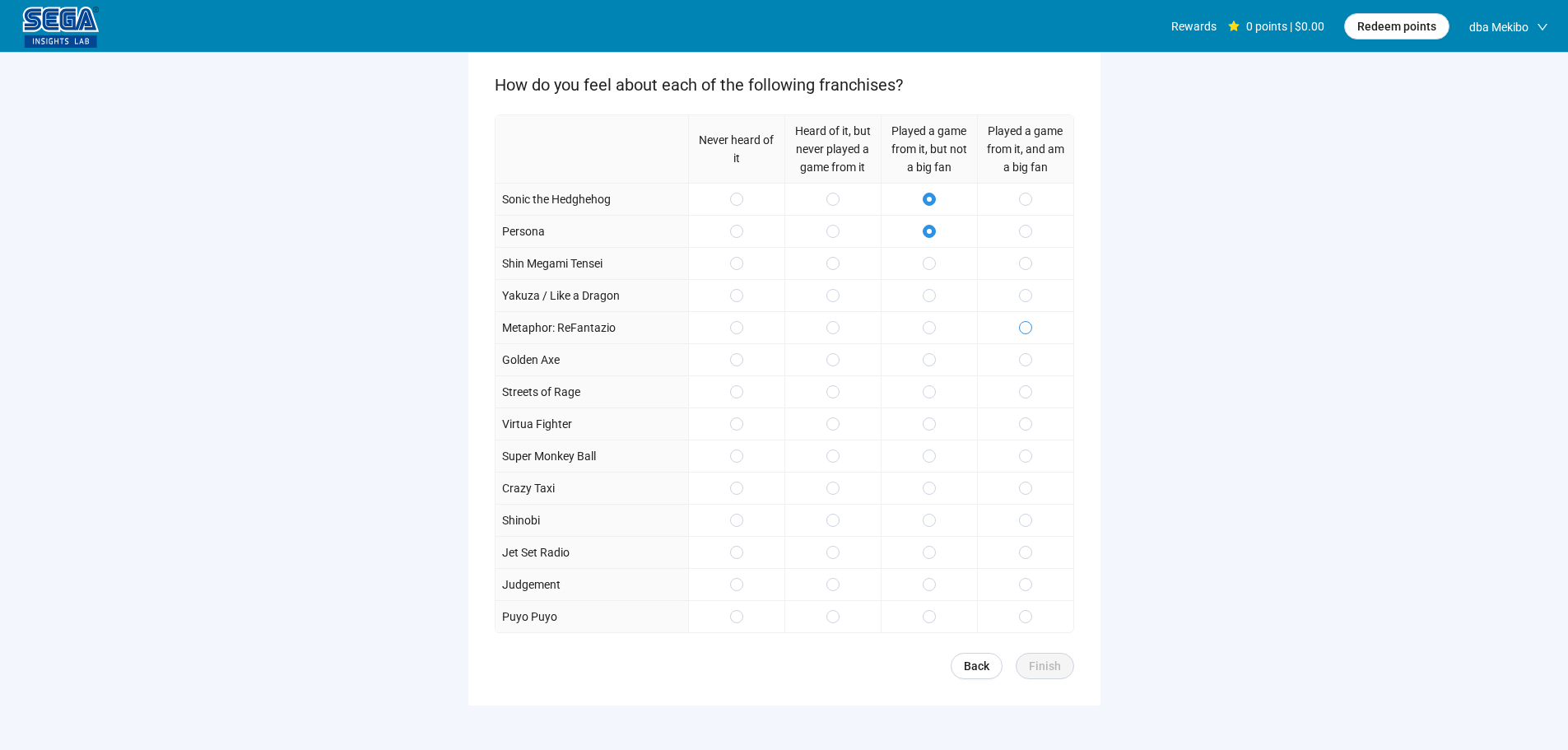
click at [1024, 335] on label at bounding box center [1024, 328] width 13 height 18
click at [1030, 256] on label at bounding box center [1024, 263] width 13 height 18
drag, startPoint x: 934, startPoint y: 355, endPoint x: 932, endPoint y: 374, distance: 19.1
click at [934, 354] on span at bounding box center [929, 359] width 13 height 13
drag, startPoint x: 932, startPoint y: 383, endPoint x: 929, endPoint y: 416, distance: 33.1
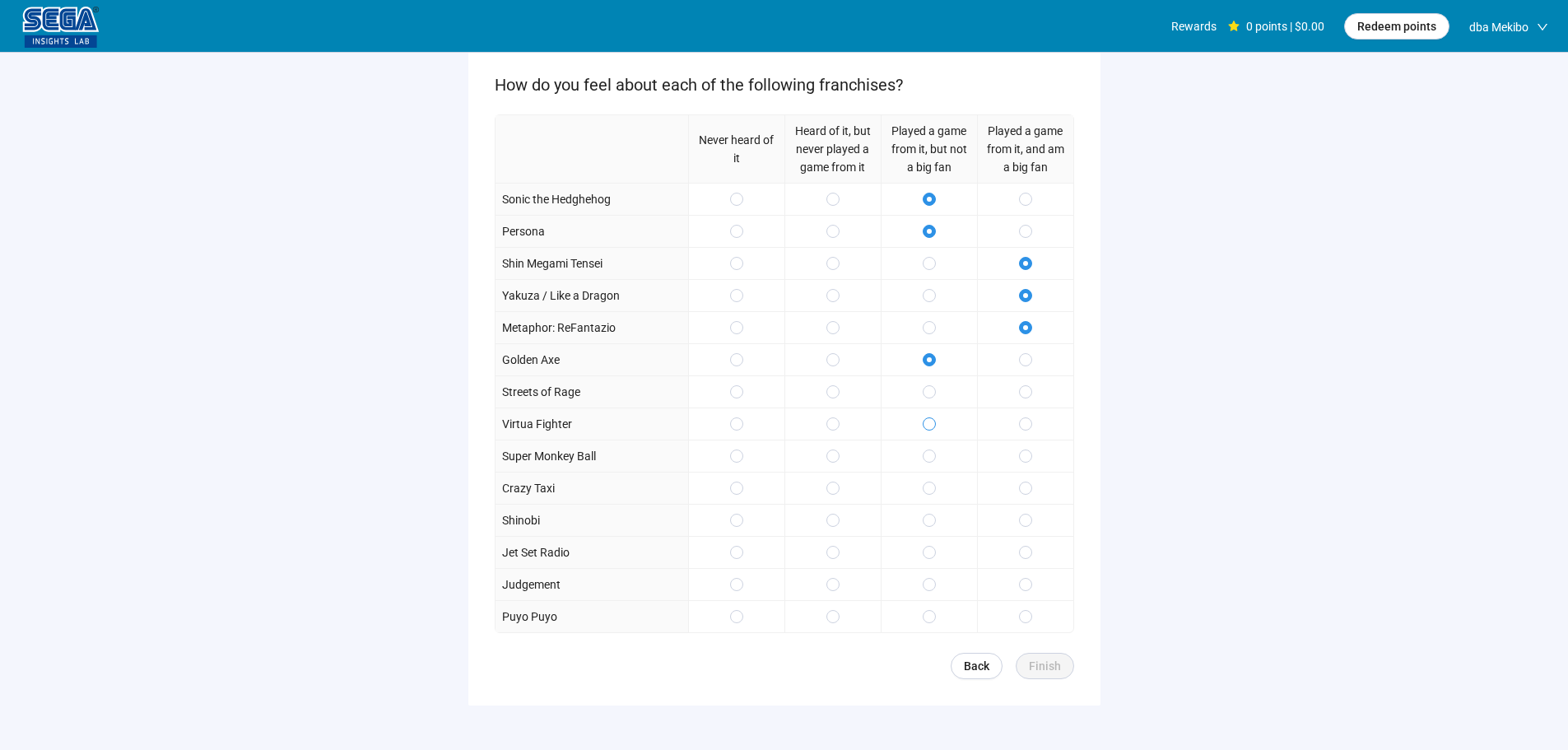
click at [932, 384] on label at bounding box center [929, 392] width 13 height 18
click at [929, 418] on span at bounding box center [929, 423] width 13 height 13
click at [1020, 485] on span at bounding box center [1024, 488] width 13 height 13
click at [1017, 521] on div at bounding box center [1025, 519] width 97 height 33
click at [928, 527] on span at bounding box center [929, 519] width 13 height 13
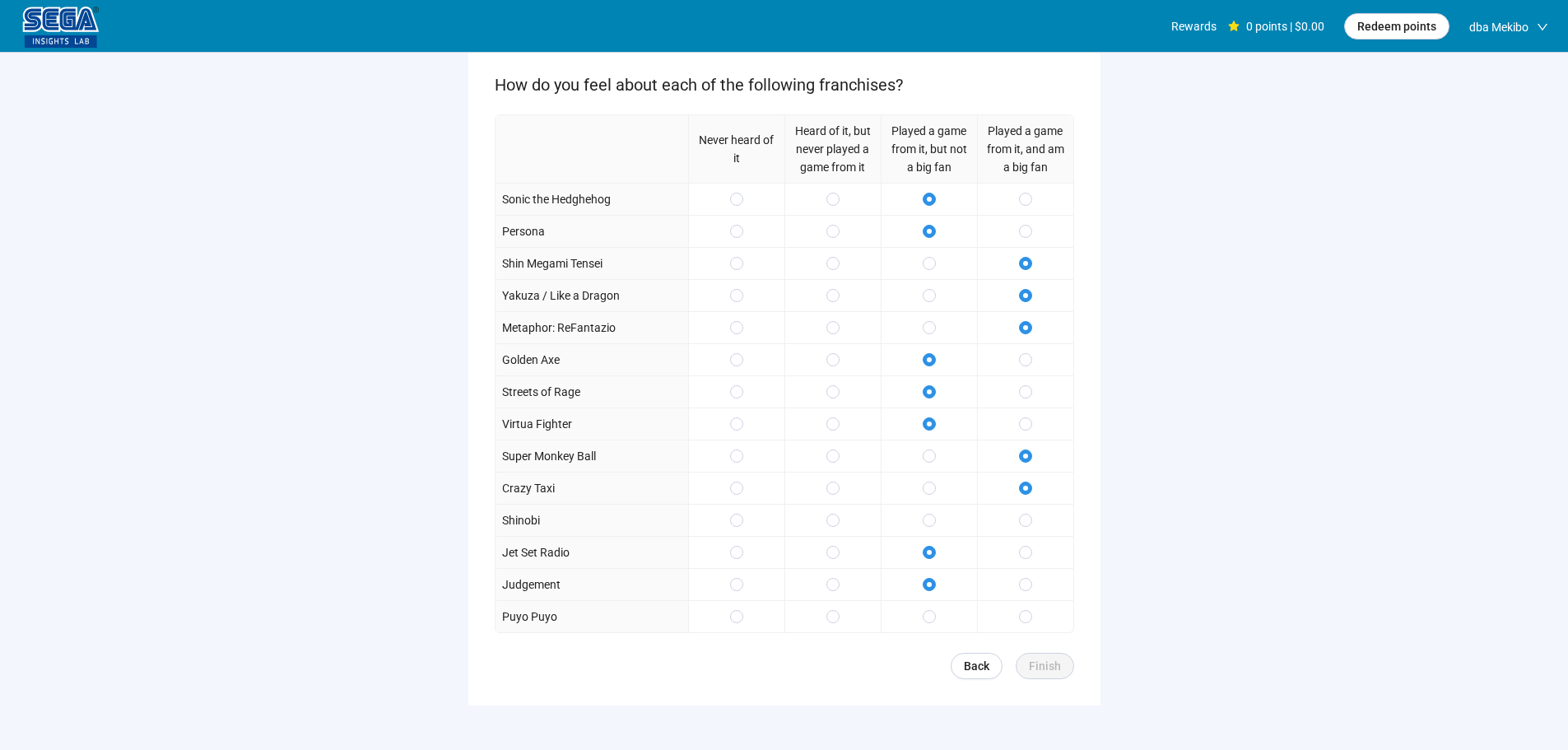
click at [932, 607] on div at bounding box center [929, 616] width 97 height 33
click at [1021, 621] on span at bounding box center [1024, 616] width 13 height 13
click at [1048, 671] on span "Finish" at bounding box center [1044, 665] width 33 height 18
